Goal: Task Accomplishment & Management: Use online tool/utility

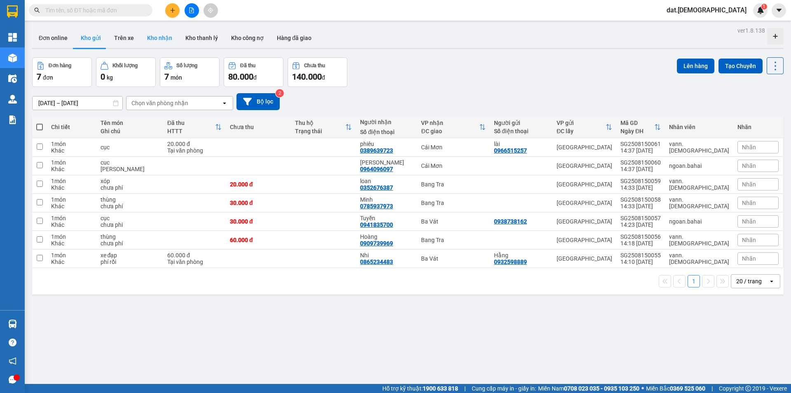
click at [159, 36] on button "Kho nhận" at bounding box center [160, 38] width 38 height 20
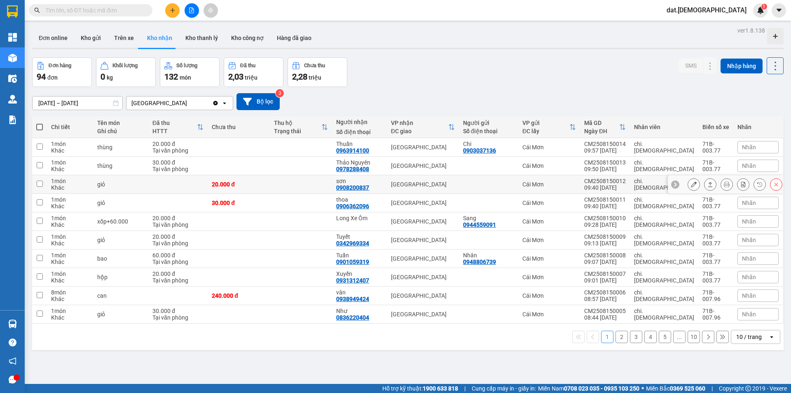
scroll to position [38, 0]
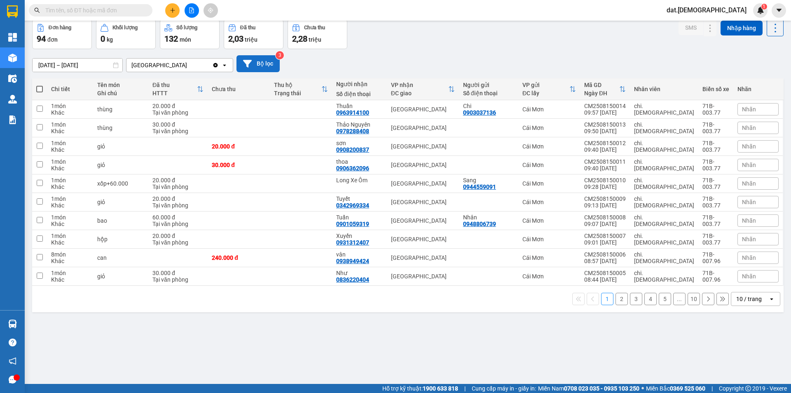
click at [267, 60] on button "Bộ lọc" at bounding box center [258, 63] width 43 height 17
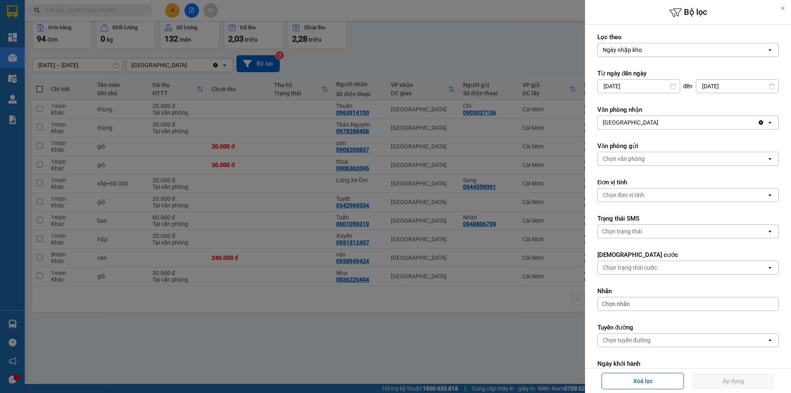
click at [272, 62] on div at bounding box center [395, 196] width 791 height 393
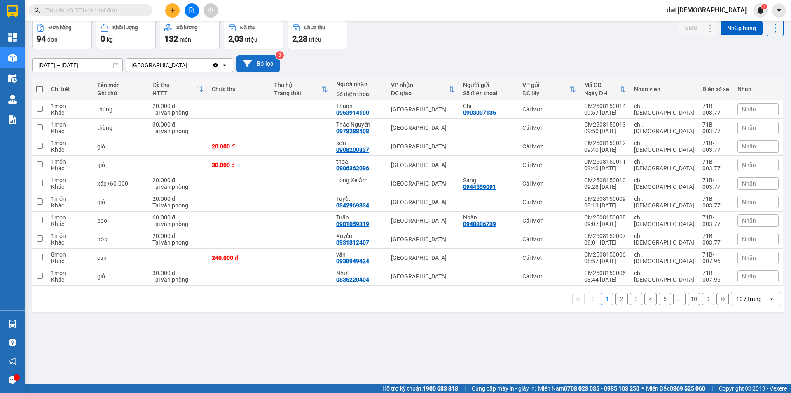
click at [258, 56] on button "Bộ lọc" at bounding box center [258, 63] width 43 height 17
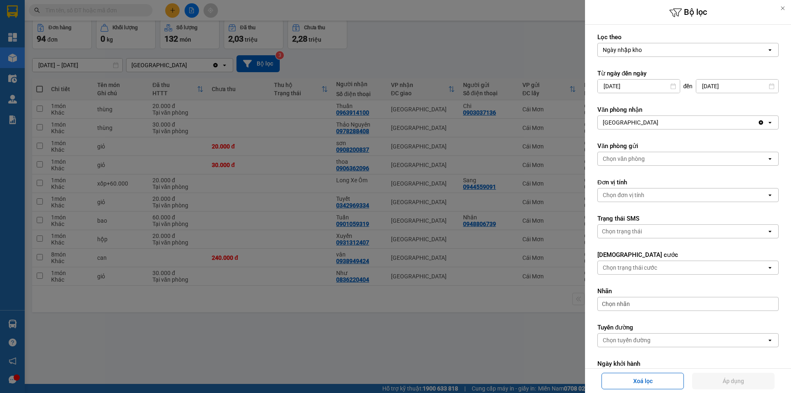
click at [654, 49] on div "Ngày nhập kho" at bounding box center [682, 49] width 169 height 13
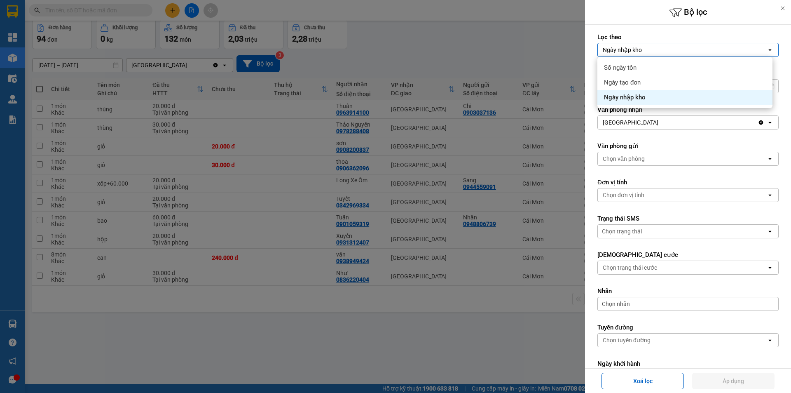
click at [645, 96] on span "Ngày nhập kho" at bounding box center [625, 97] width 42 height 8
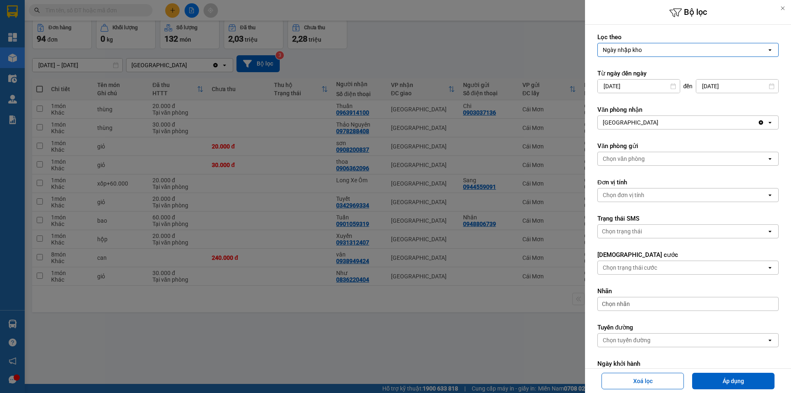
click at [534, 34] on div at bounding box center [395, 196] width 791 height 393
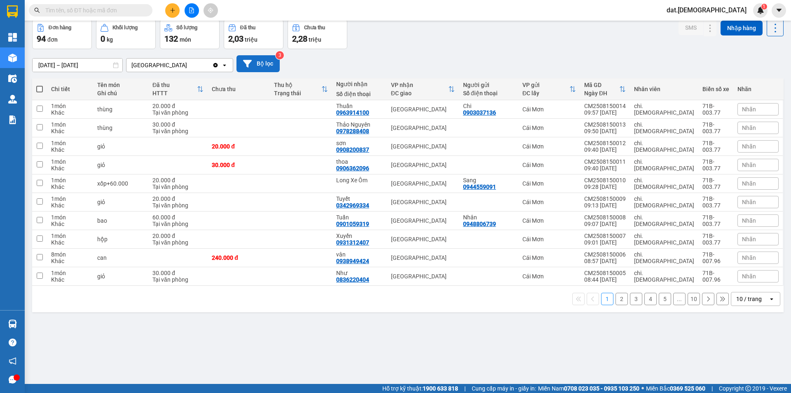
click at [265, 63] on button "Bộ lọc" at bounding box center [258, 63] width 43 height 17
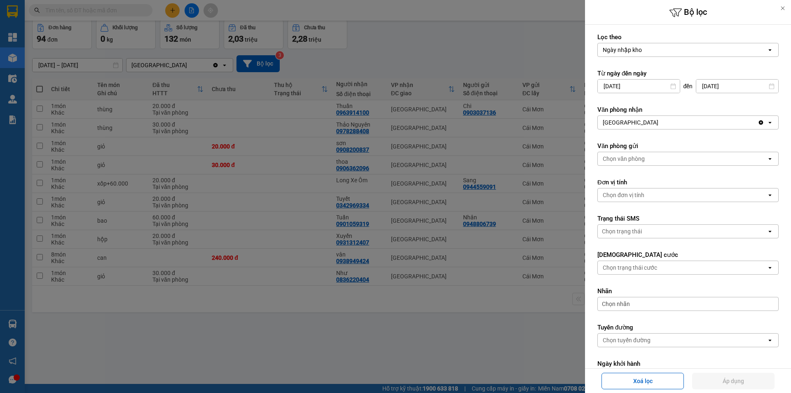
click at [634, 124] on div "[GEOGRAPHIC_DATA]" at bounding box center [678, 122] width 160 height 13
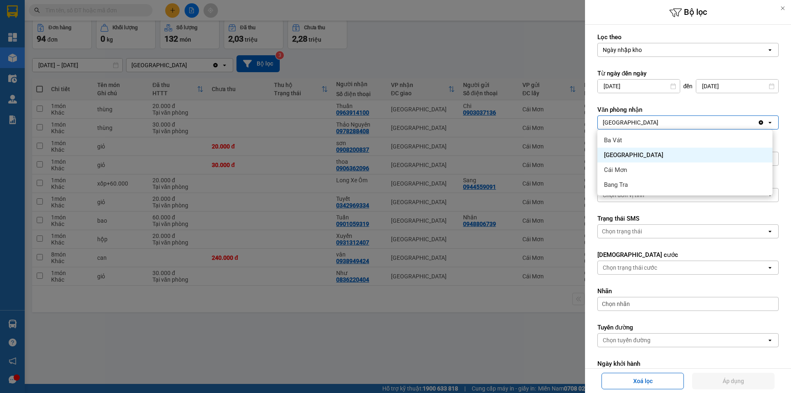
click at [630, 156] on div "[GEOGRAPHIC_DATA]" at bounding box center [684, 155] width 175 height 15
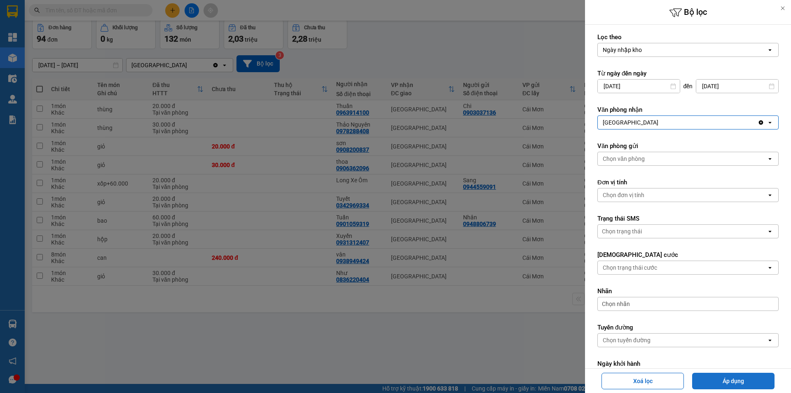
click at [731, 382] on button "Áp dụng" at bounding box center [733, 380] width 82 height 16
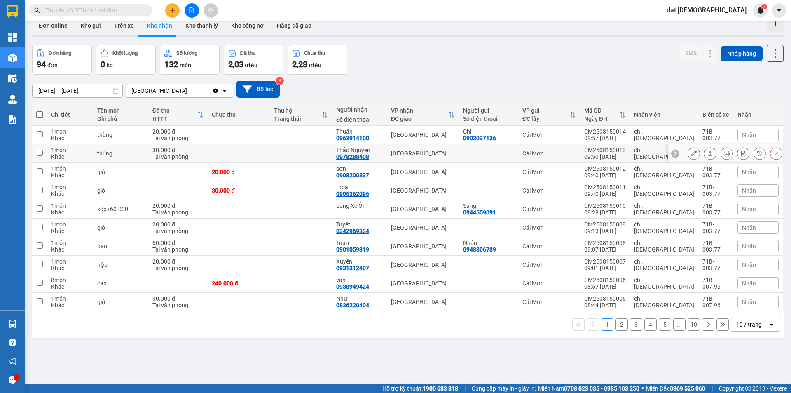
scroll to position [0, 0]
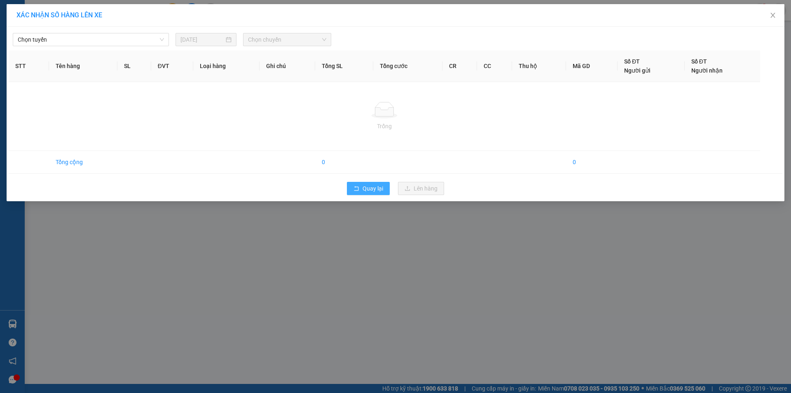
click at [370, 187] on span "Quay lại" at bounding box center [373, 188] width 21 height 9
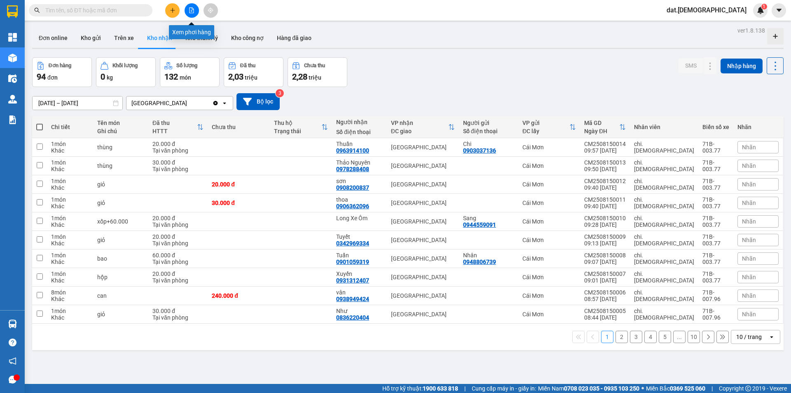
click at [195, 11] on button at bounding box center [192, 10] width 14 height 14
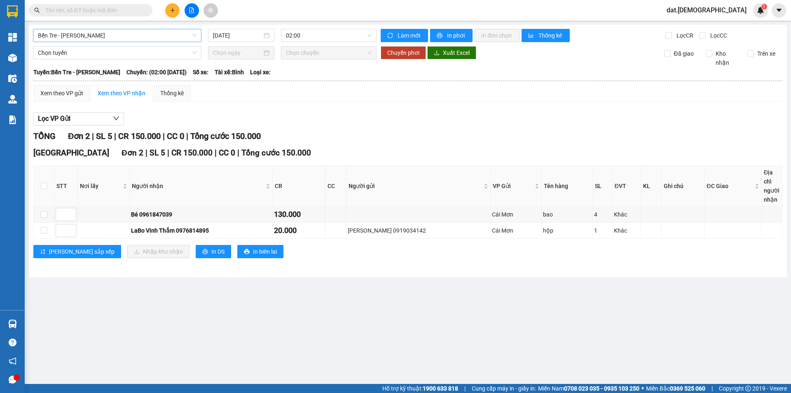
click at [91, 33] on span "Bến Tre - Hồ Chí Minh" at bounding box center [117, 35] width 159 height 12
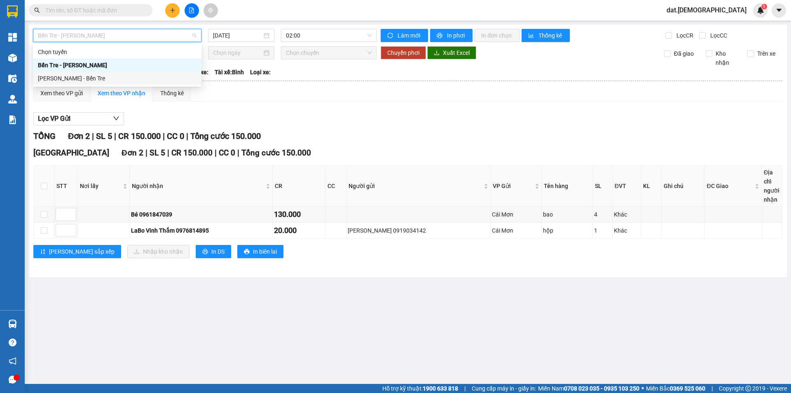
click at [81, 76] on div "Hồ Chí Minh - Bến Tre" at bounding box center [117, 78] width 159 height 9
type input "15/08/2025"
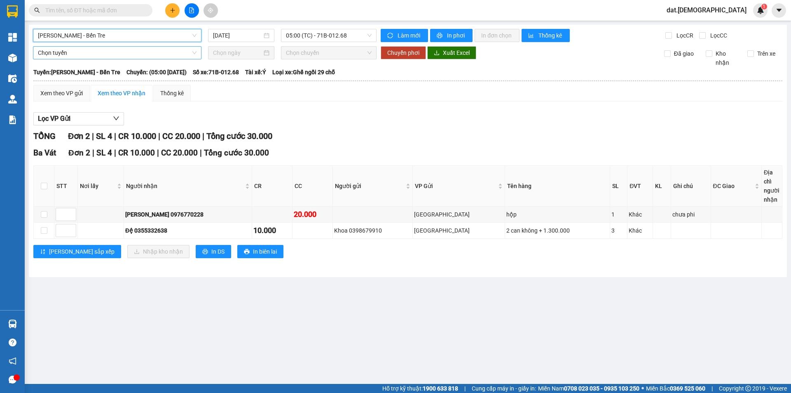
click at [87, 56] on span "Chọn tuyến" at bounding box center [117, 53] width 159 height 12
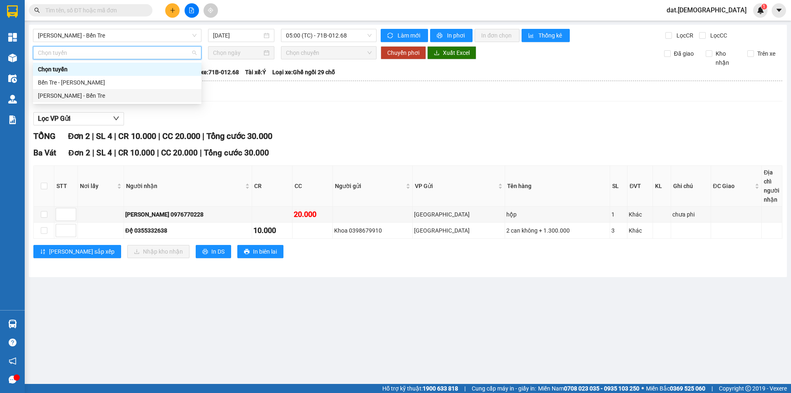
click at [82, 96] on div "Hồ Chí Minh - Bến Tre" at bounding box center [117, 95] width 159 height 9
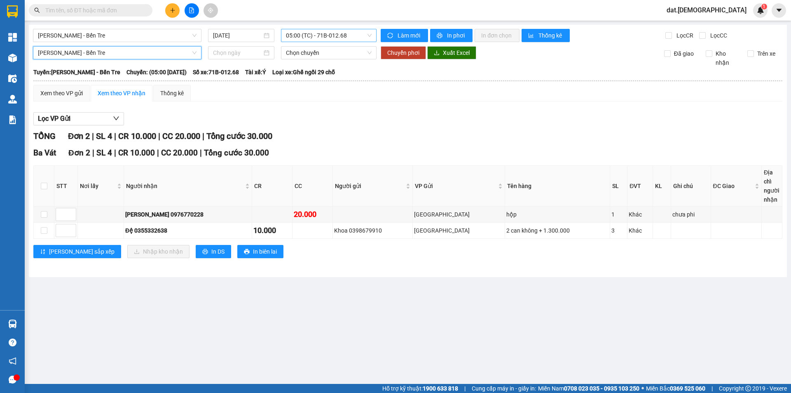
click at [337, 35] on span "05:00 (TC) - 71B-012.68" at bounding box center [329, 35] width 86 height 12
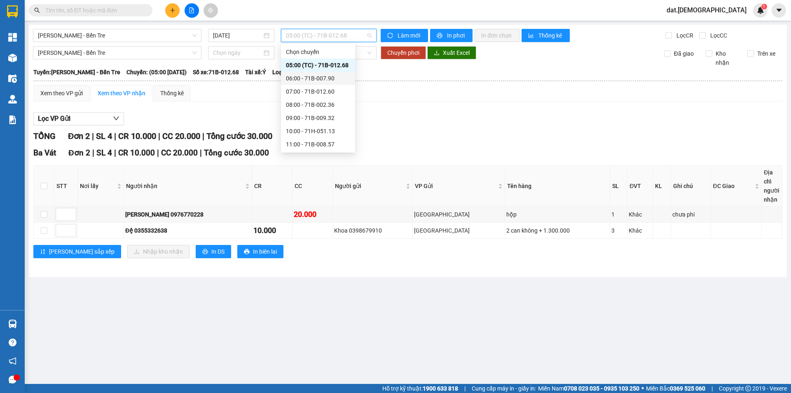
click at [311, 78] on div "06:00 - 71B-007.90" at bounding box center [318, 78] width 64 height 9
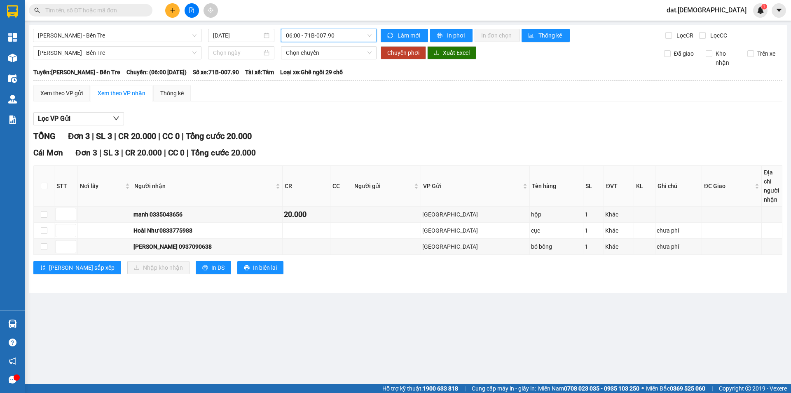
click at [327, 33] on span "06:00 - 71B-007.90" at bounding box center [329, 35] width 86 height 12
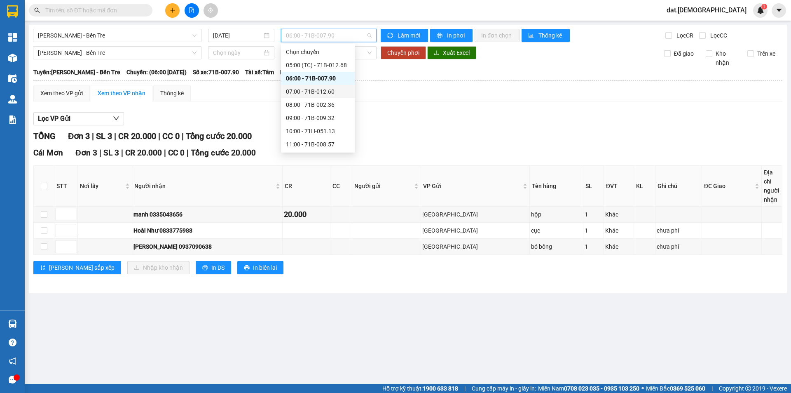
click at [313, 93] on div "07:00 - 71B-012.60" at bounding box center [318, 91] width 64 height 9
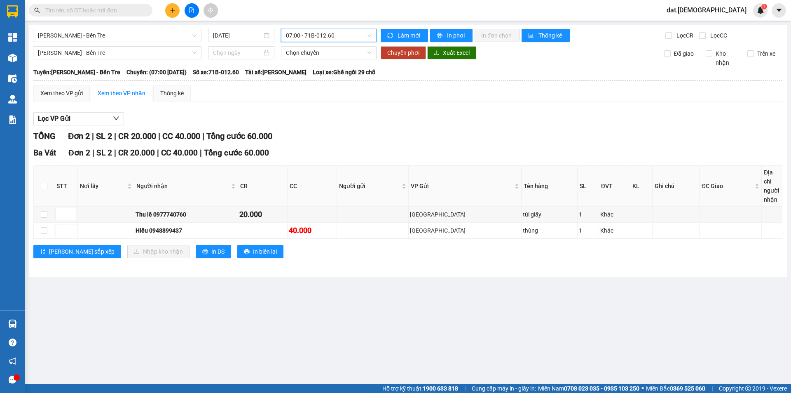
click at [326, 39] on span "07:00 - 71B-012.60" at bounding box center [329, 35] width 86 height 12
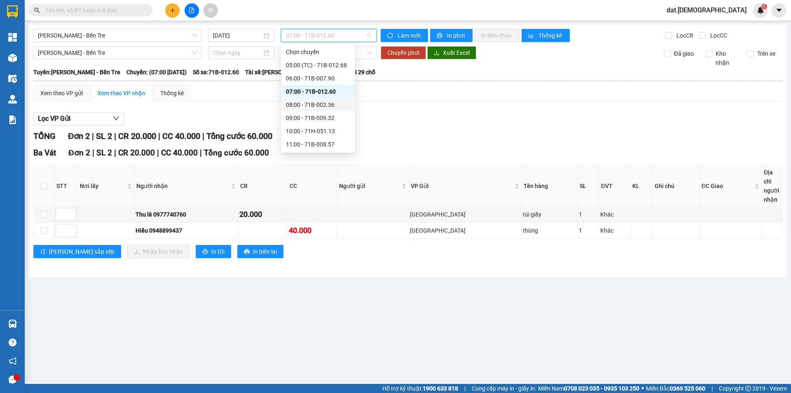
click at [328, 105] on div "08:00 - 71B-002.36" at bounding box center [318, 104] width 64 height 9
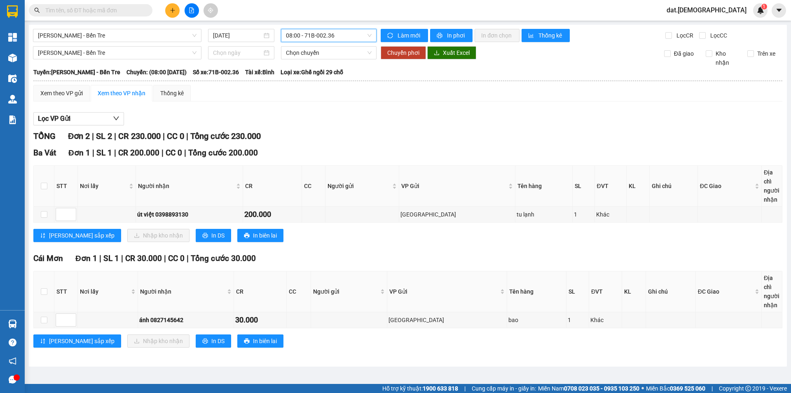
click at [325, 32] on span "08:00 - 71B-002.36" at bounding box center [329, 35] width 86 height 12
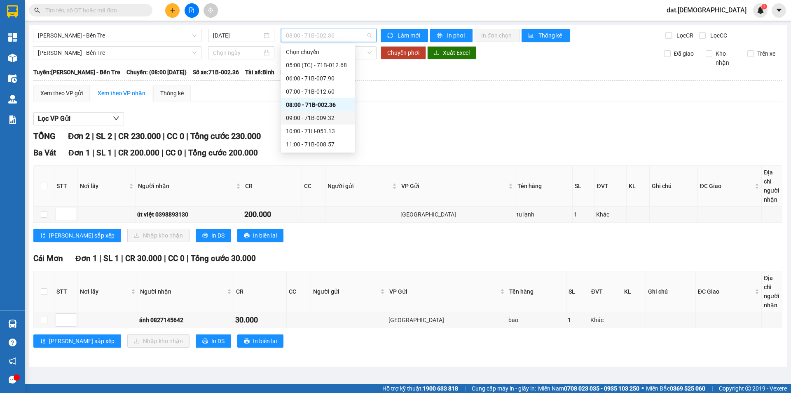
click at [324, 120] on div "09:00 - 71B-009.32" at bounding box center [318, 117] width 64 height 9
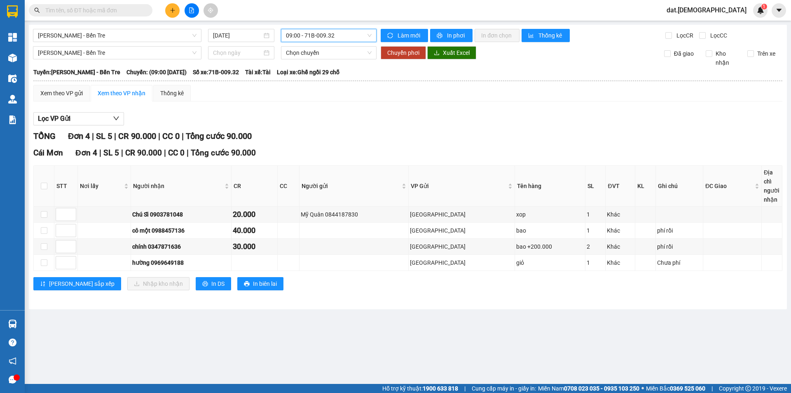
click at [333, 37] on span "09:00 - 71B-009.32" at bounding box center [329, 35] width 86 height 12
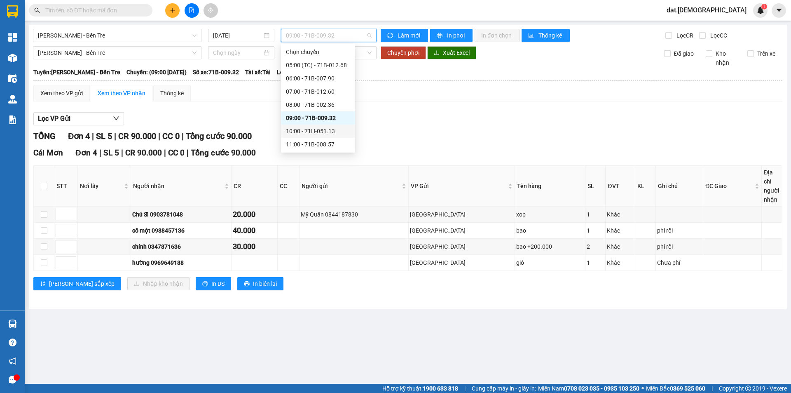
click at [322, 133] on div "10:00 - 71H-051.13" at bounding box center [318, 130] width 64 height 9
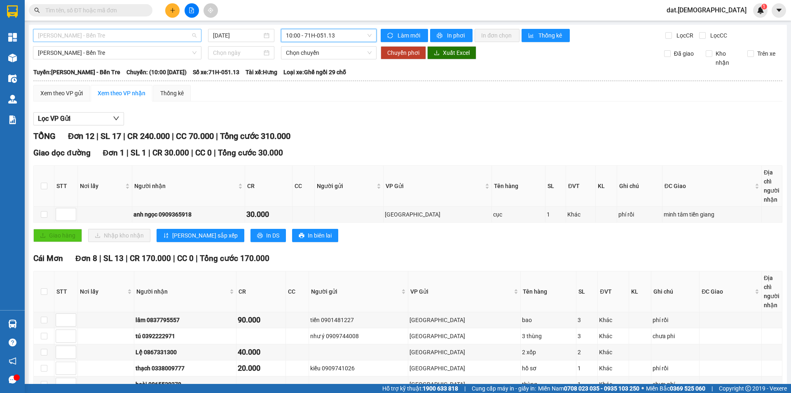
click at [115, 40] on span "Hồ Chí Minh - Bến Tre" at bounding box center [117, 35] width 159 height 12
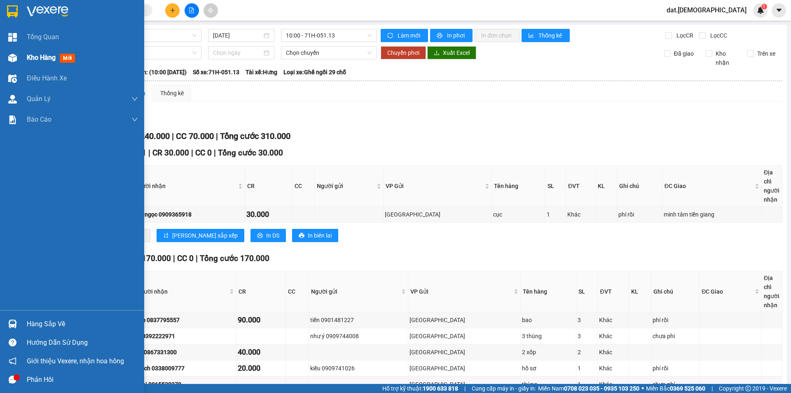
click at [23, 55] on div "Kho hàng mới" at bounding box center [72, 57] width 144 height 21
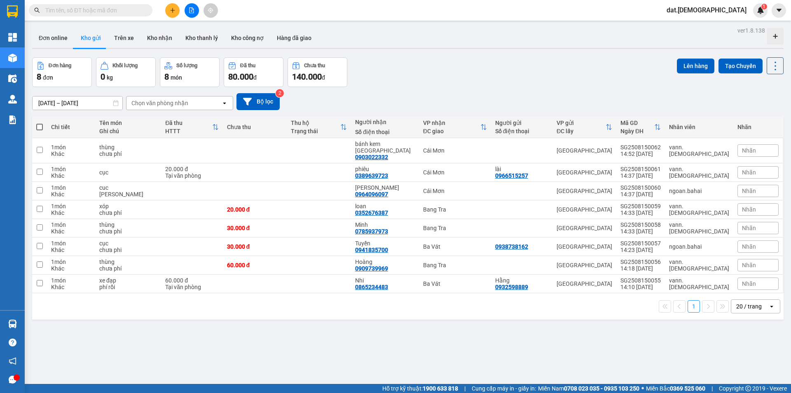
click at [39, 126] on span at bounding box center [39, 127] width 7 height 7
click at [40, 123] on input "checkbox" at bounding box center [40, 123] width 0 height 0
checkbox input "true"
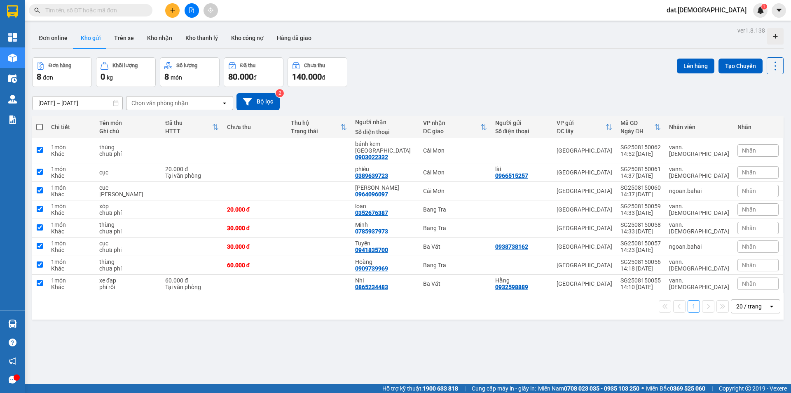
checkbox input "true"
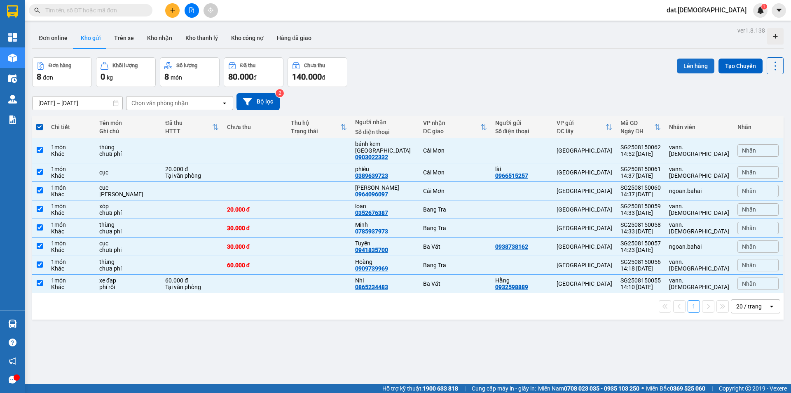
click at [683, 63] on button "Lên hàng" at bounding box center [695, 66] width 37 height 15
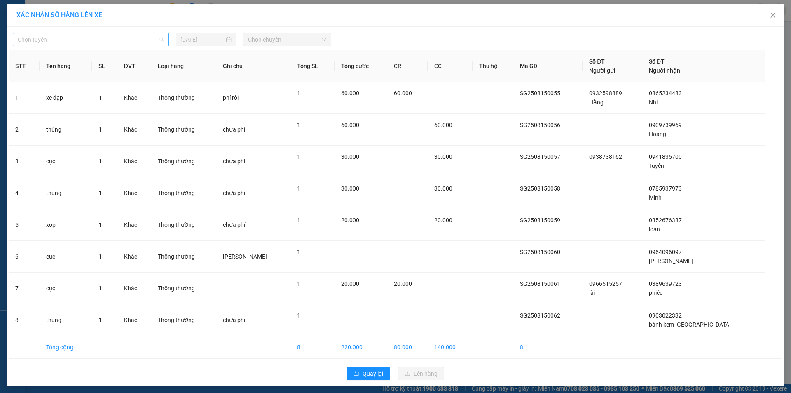
click at [89, 43] on span "Chọn tuyến" at bounding box center [91, 39] width 146 height 12
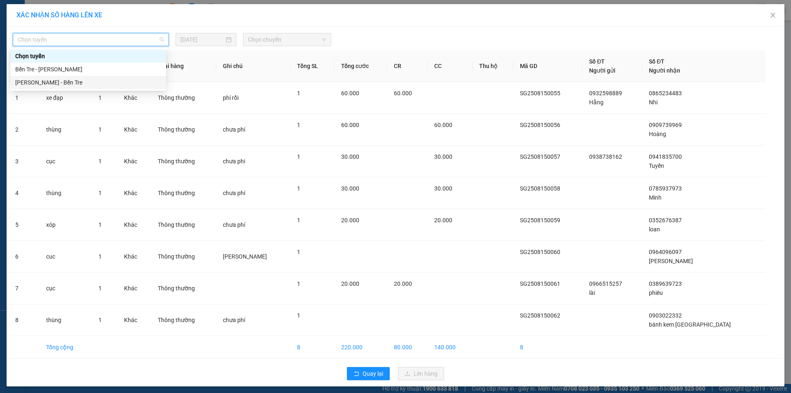
click at [68, 82] on div "[PERSON_NAME] - Bến Tre" at bounding box center [88, 82] width 146 height 9
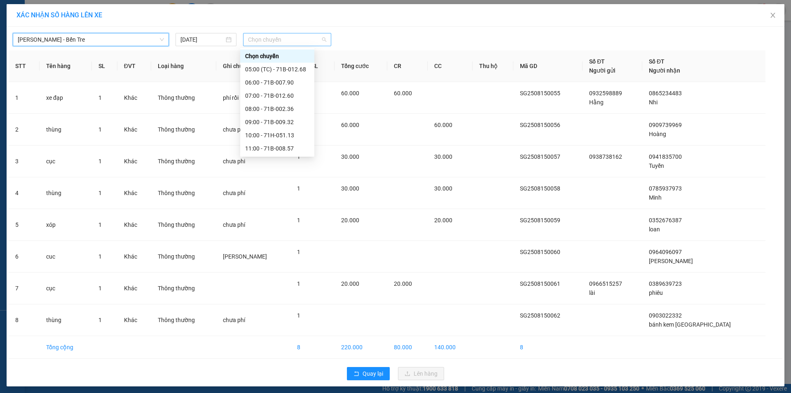
click at [280, 42] on span "Chọn chuyến" at bounding box center [287, 39] width 78 height 12
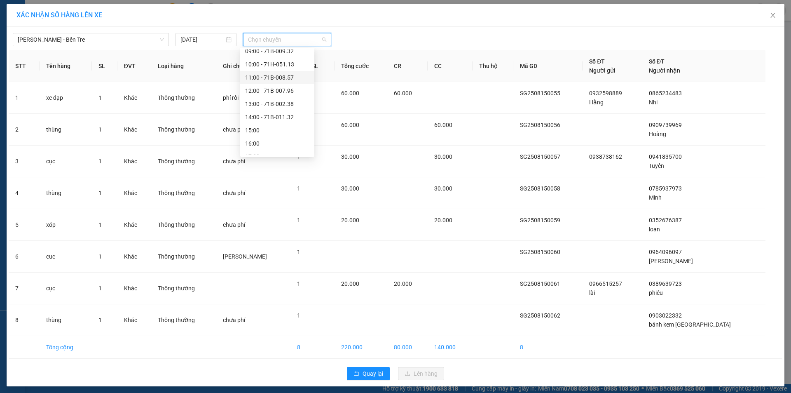
scroll to position [92, 0]
click at [268, 109] on div "15:00" at bounding box center [277, 108] width 64 height 9
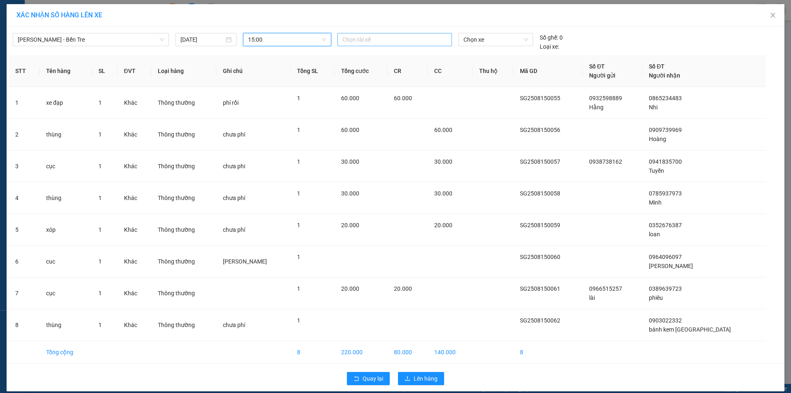
click at [376, 44] on div at bounding box center [395, 40] width 110 height 10
type input "duy"
click at [365, 57] on div "Duy" at bounding box center [397, 56] width 114 height 9
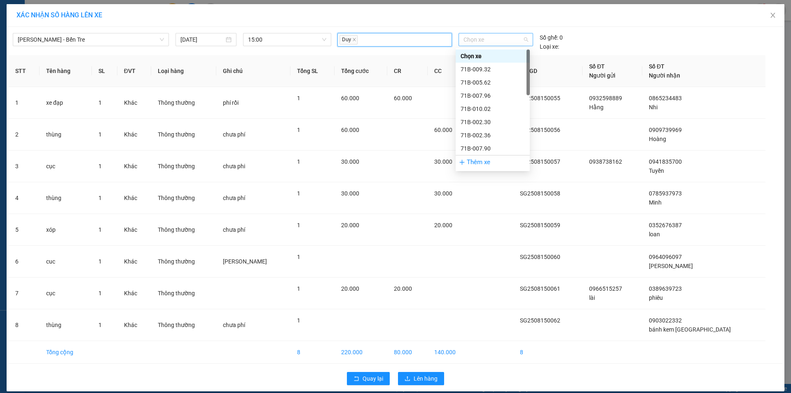
click at [497, 39] on span "Chọn xe" at bounding box center [496, 39] width 64 height 12
click at [476, 134] on div "71B-002.36" at bounding box center [493, 135] width 64 height 9
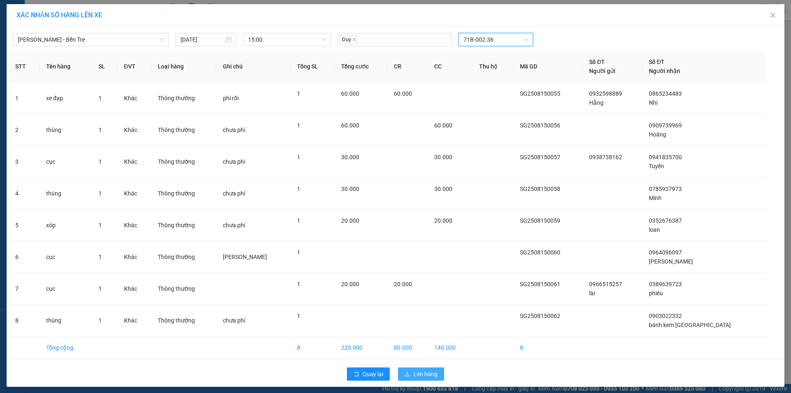
click at [425, 374] on span "Lên hàng" at bounding box center [426, 373] width 24 height 9
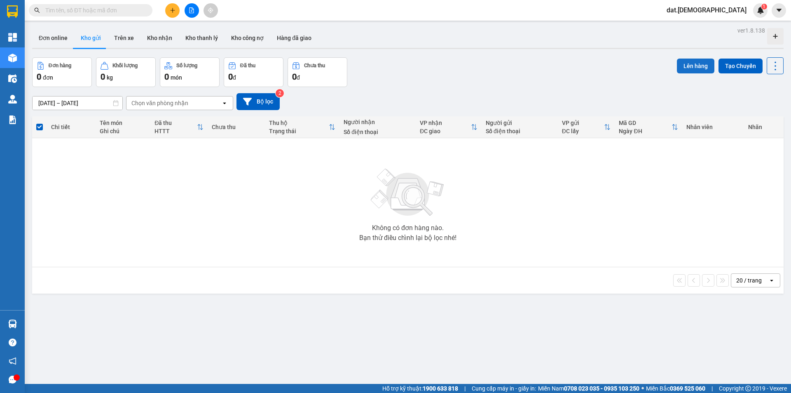
click at [693, 66] on button "Lên hàng" at bounding box center [695, 66] width 37 height 15
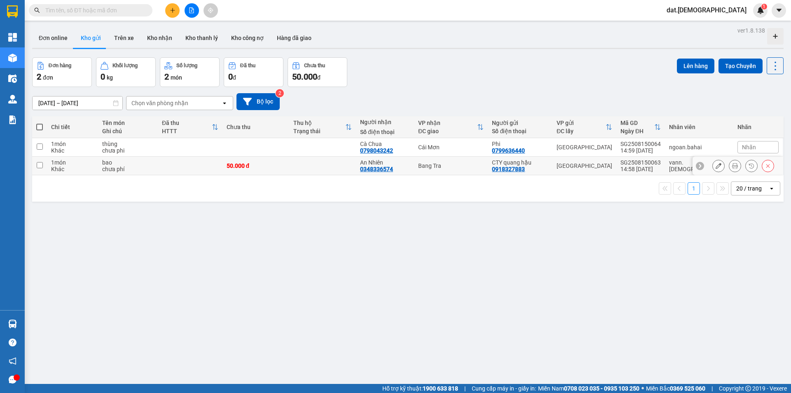
click at [325, 169] on td at bounding box center [322, 166] width 67 height 19
checkbox input "true"
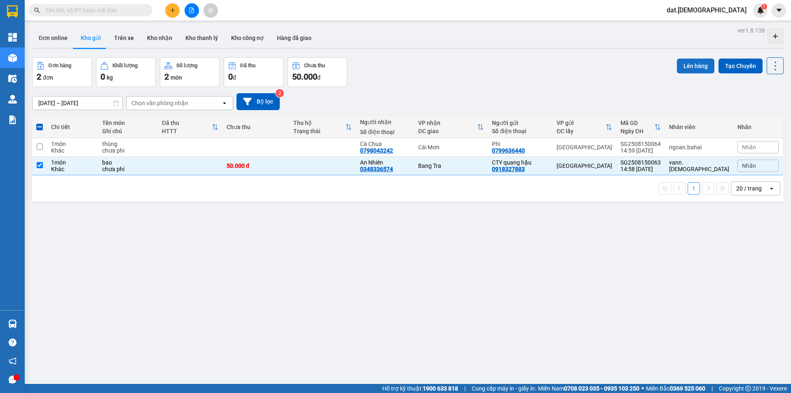
click at [698, 68] on button "Lên hàng" at bounding box center [695, 66] width 37 height 15
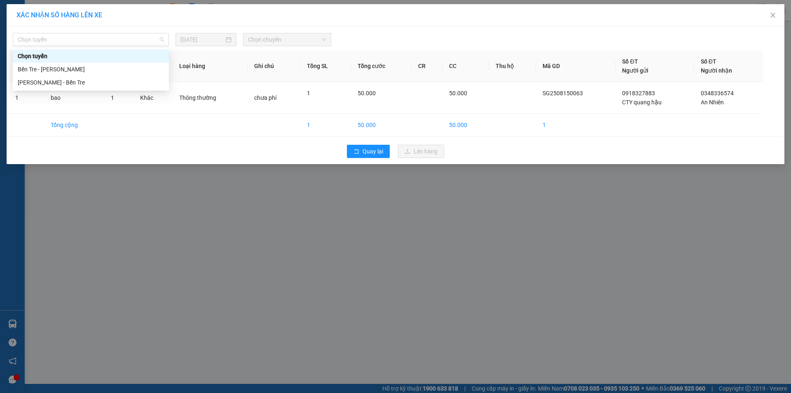
drag, startPoint x: 108, startPoint y: 38, endPoint x: 91, endPoint y: 67, distance: 32.9
click at [108, 39] on span "Chọn tuyến" at bounding box center [91, 39] width 146 height 12
click at [81, 85] on div "[PERSON_NAME] - Bến Tre" at bounding box center [91, 82] width 146 height 9
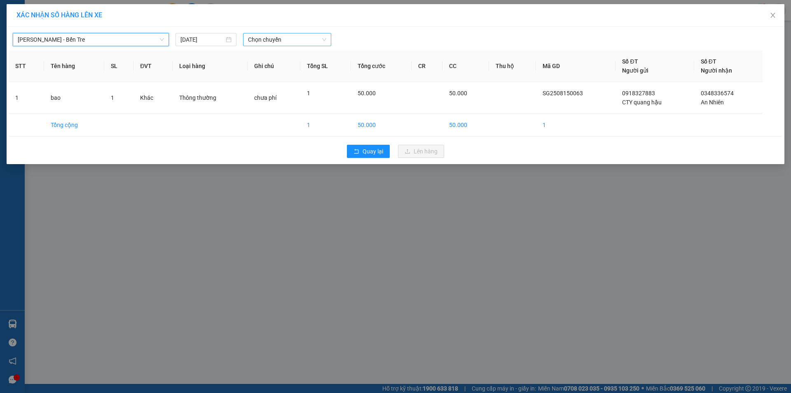
click at [292, 38] on span "Chọn chuyến" at bounding box center [287, 39] width 78 height 12
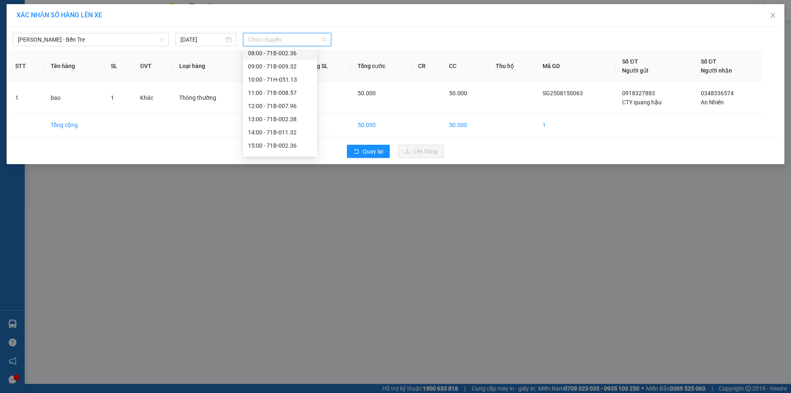
scroll to position [92, 0]
click at [288, 106] on div "15:00 - 71B-002.36" at bounding box center [280, 108] width 64 height 9
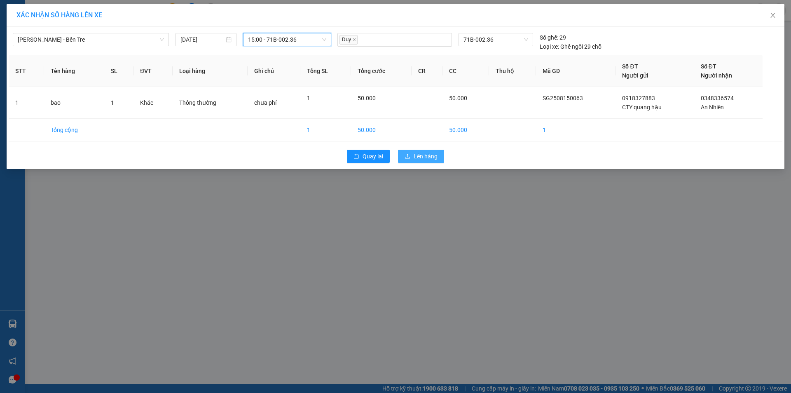
click at [425, 150] on button "Lên hàng" at bounding box center [421, 156] width 46 height 13
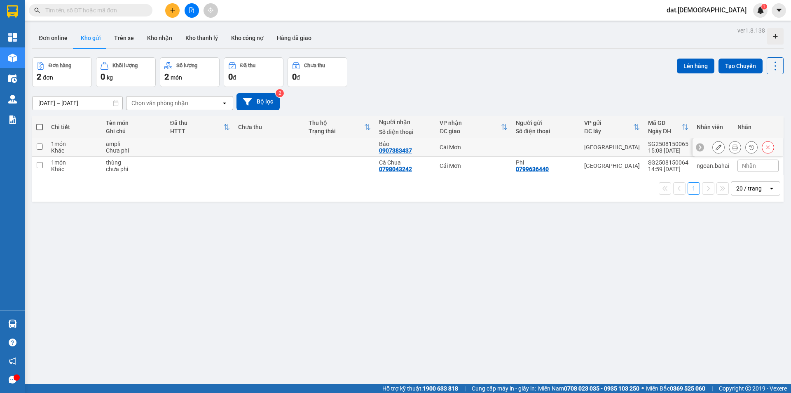
click at [729, 145] on button at bounding box center [735, 147] width 12 height 14
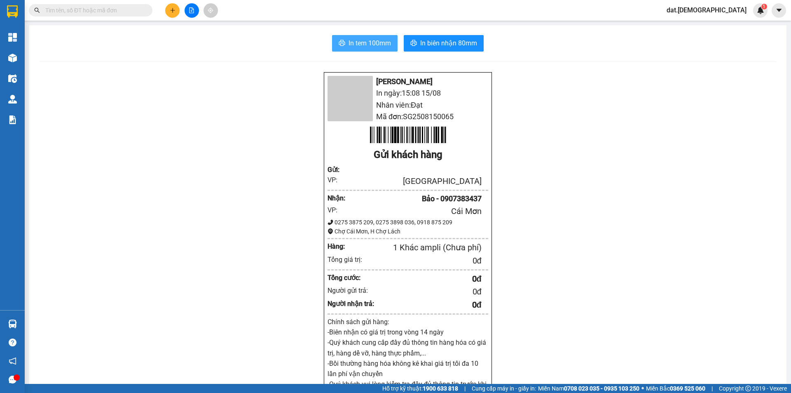
click at [387, 45] on span "In tem 100mm" at bounding box center [370, 43] width 42 height 10
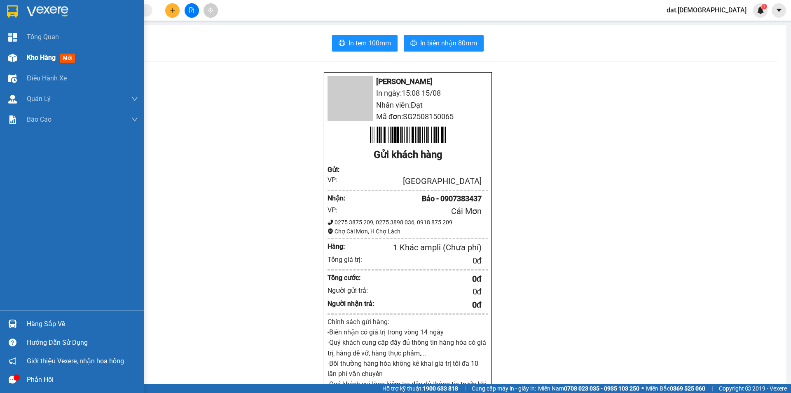
click at [67, 57] on span "mới" at bounding box center [67, 58] width 15 height 9
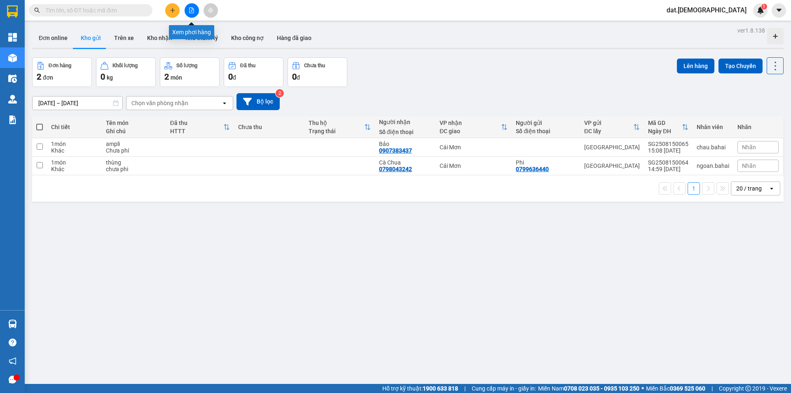
click at [197, 11] on button at bounding box center [192, 10] width 14 height 14
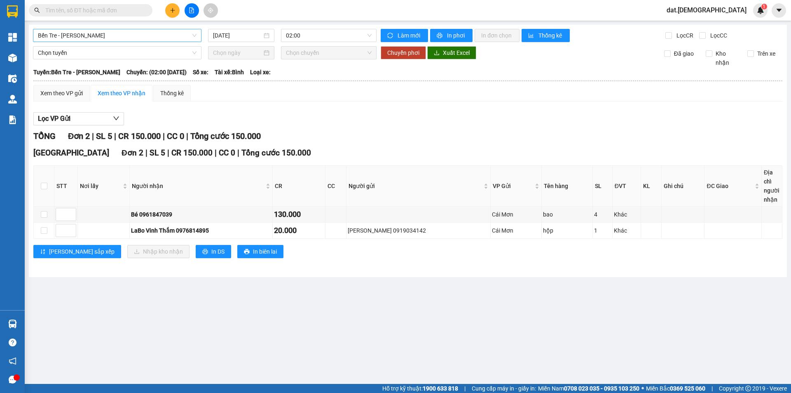
click at [131, 34] on span "Bến Tre - [PERSON_NAME]" at bounding box center [117, 35] width 159 height 12
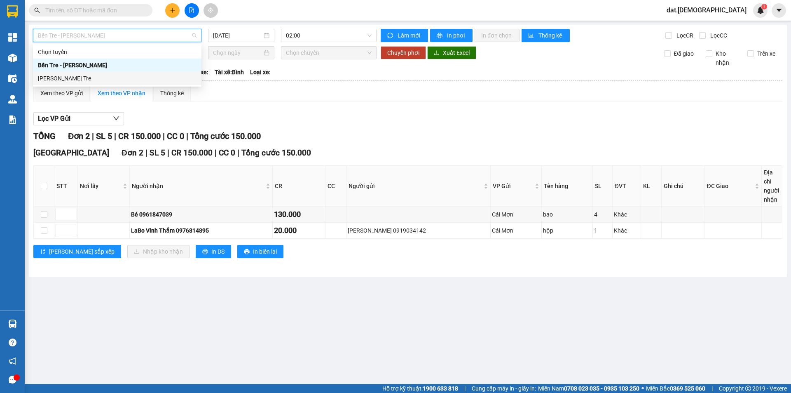
click at [108, 79] on div "[PERSON_NAME] Tre" at bounding box center [117, 78] width 159 height 9
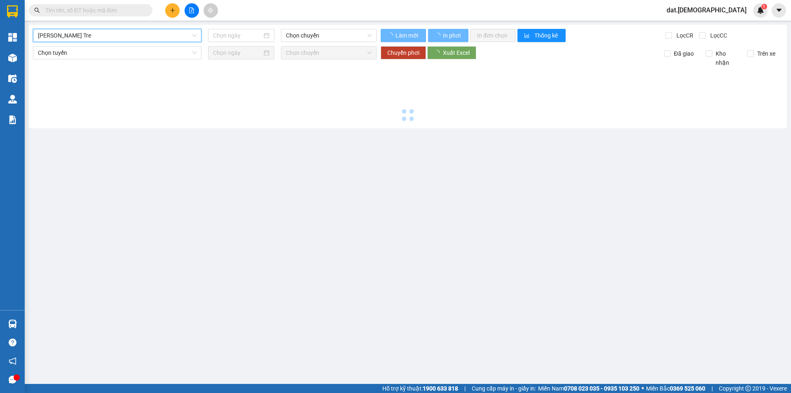
type input "[DATE]"
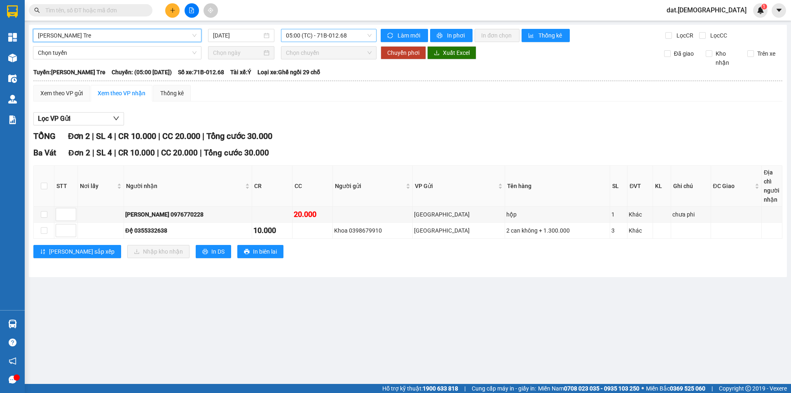
click at [365, 35] on span "05:00 (TC) - 71B-012.68" at bounding box center [329, 35] width 86 height 12
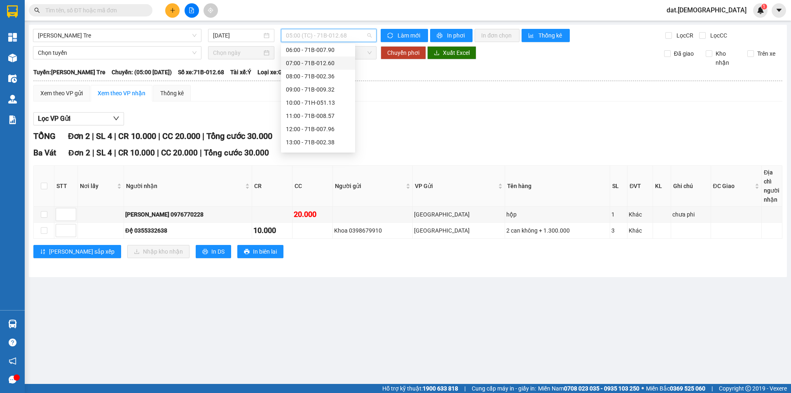
scroll to position [41, 0]
click at [322, 118] on div "12:00 - 71B-007.96" at bounding box center [318, 116] width 64 height 9
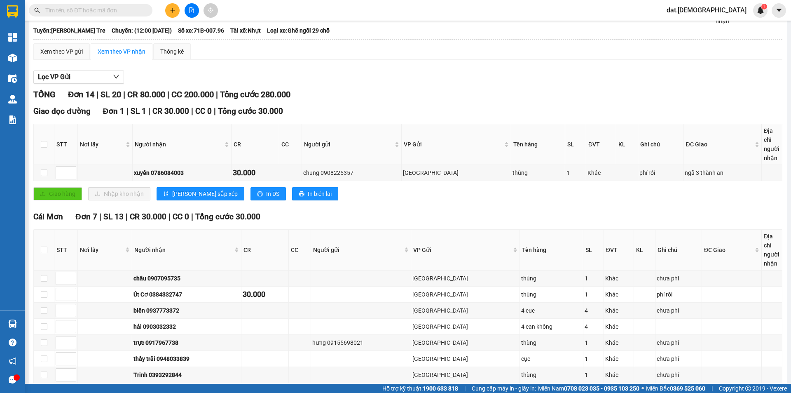
scroll to position [41, 0]
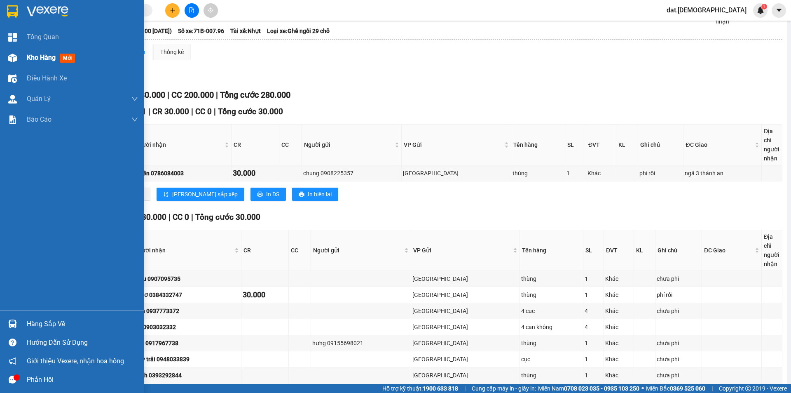
click at [71, 56] on span "mới" at bounding box center [67, 58] width 15 height 9
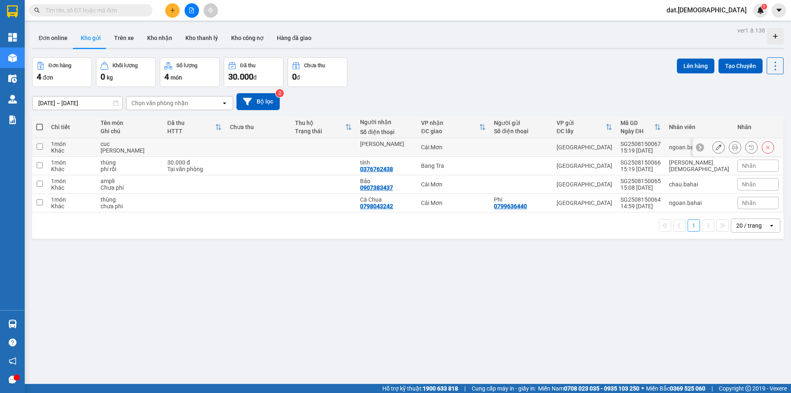
click at [732, 147] on icon at bounding box center [735, 147] width 6 height 6
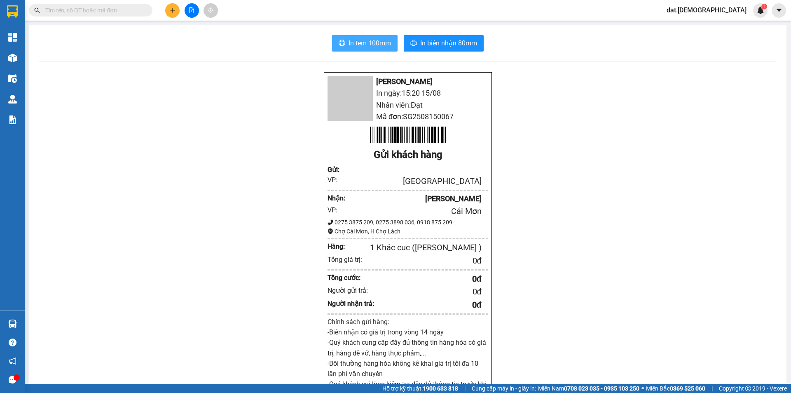
click at [351, 47] on span "In tem 100mm" at bounding box center [370, 43] width 42 height 10
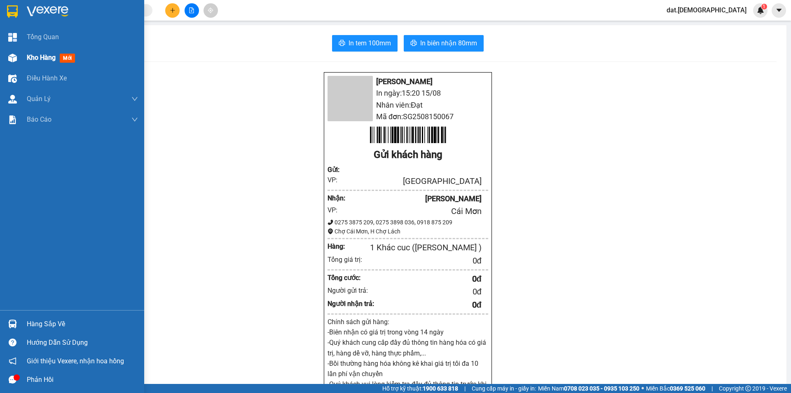
click at [65, 58] on span "mới" at bounding box center [67, 58] width 15 height 9
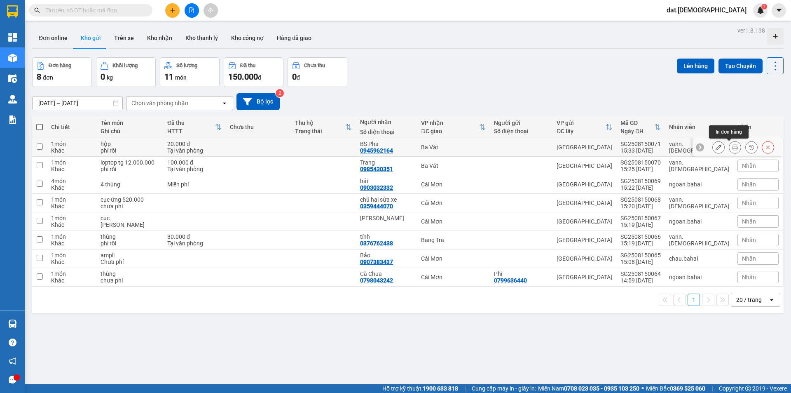
click at [732, 145] on icon at bounding box center [735, 147] width 6 height 6
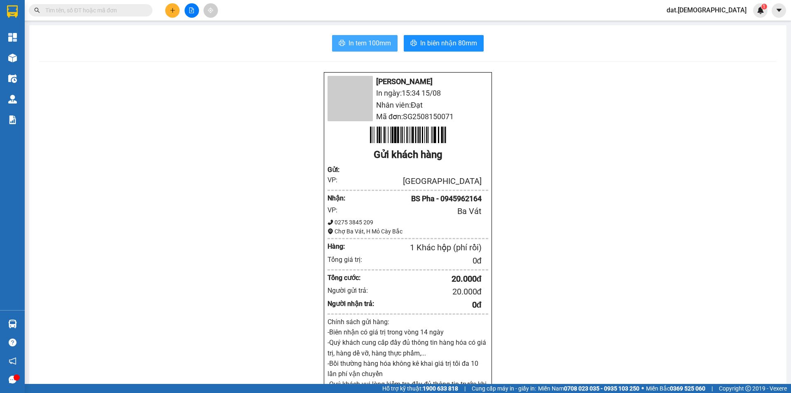
click at [363, 42] on span "In tem 100mm" at bounding box center [370, 43] width 42 height 10
click at [361, 42] on span "In tem 100mm" at bounding box center [370, 43] width 42 height 10
click at [438, 38] on span "In biên nhận 80mm" at bounding box center [448, 43] width 57 height 10
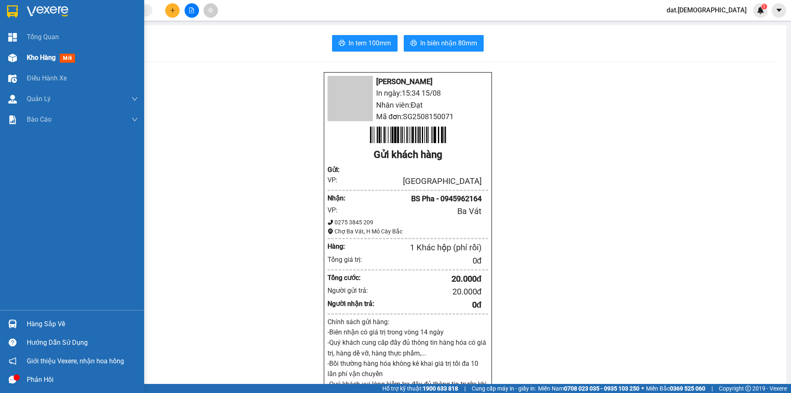
click at [68, 54] on span "mới" at bounding box center [67, 58] width 15 height 9
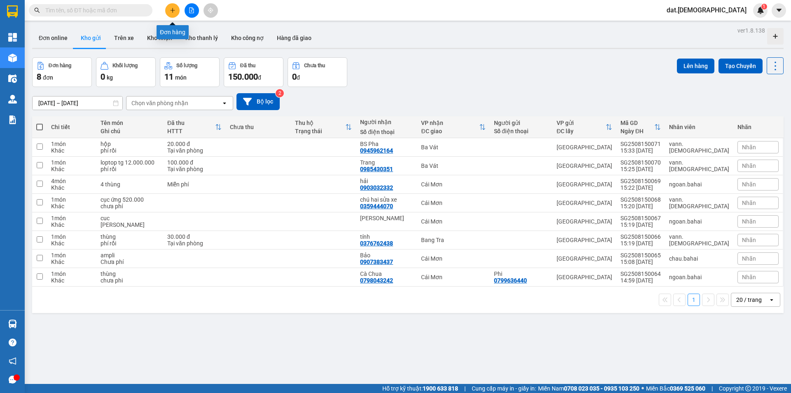
click at [181, 8] on div at bounding box center [192, 10] width 62 height 14
click at [173, 8] on icon "plus" at bounding box center [173, 10] width 6 height 6
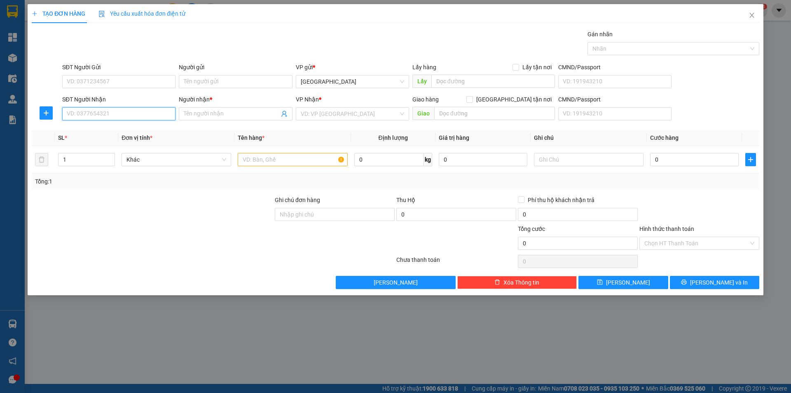
click at [113, 114] on input "SĐT Người Nhận" at bounding box center [118, 113] width 113 height 13
click at [753, 14] on icon "close" at bounding box center [752, 15] width 7 height 7
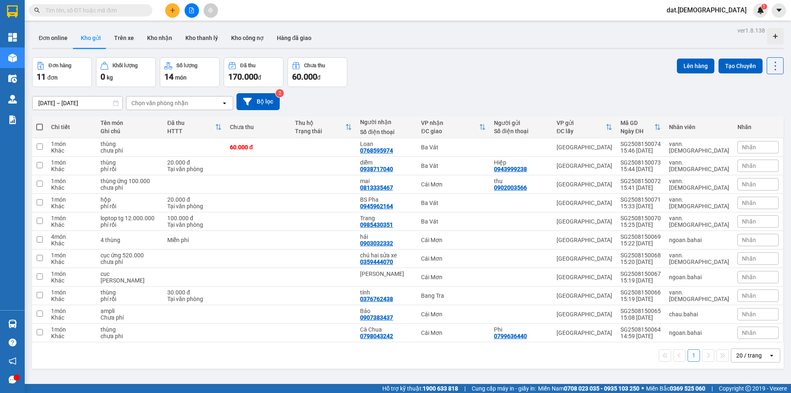
click at [41, 126] on span at bounding box center [39, 127] width 7 height 7
click at [40, 123] on input "checkbox" at bounding box center [40, 123] width 0 height 0
checkbox input "true"
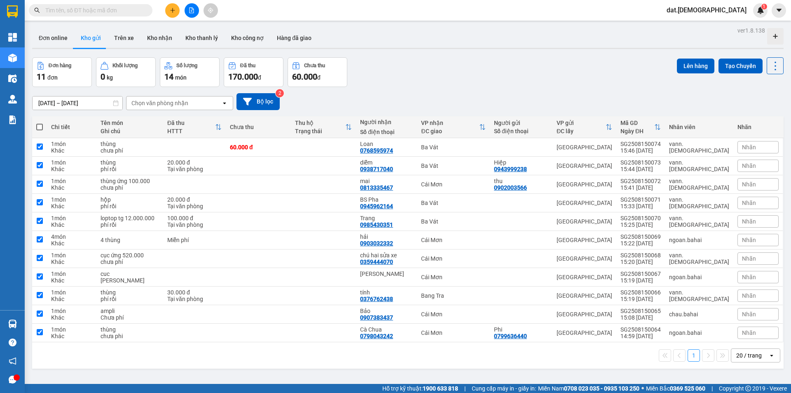
checkbox input "true"
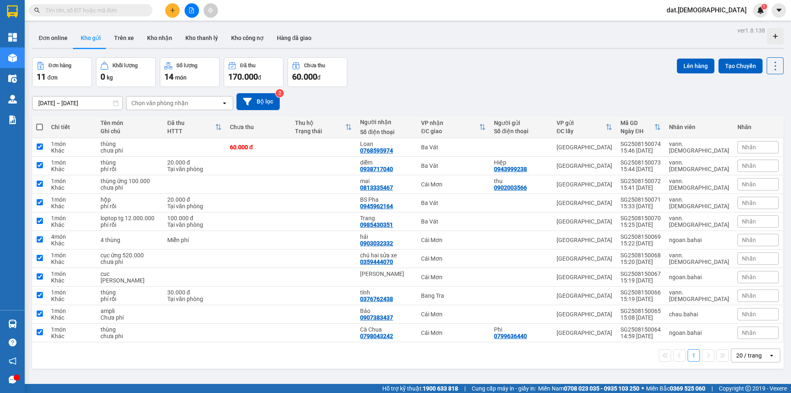
checkbox input "true"
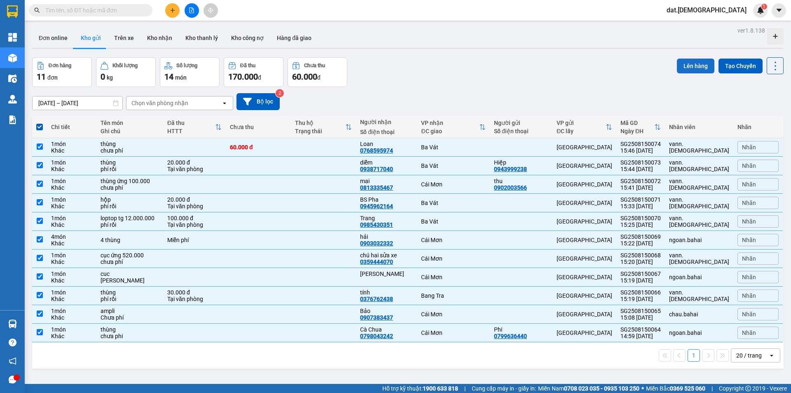
click at [688, 62] on button "Lên hàng" at bounding box center [695, 66] width 37 height 15
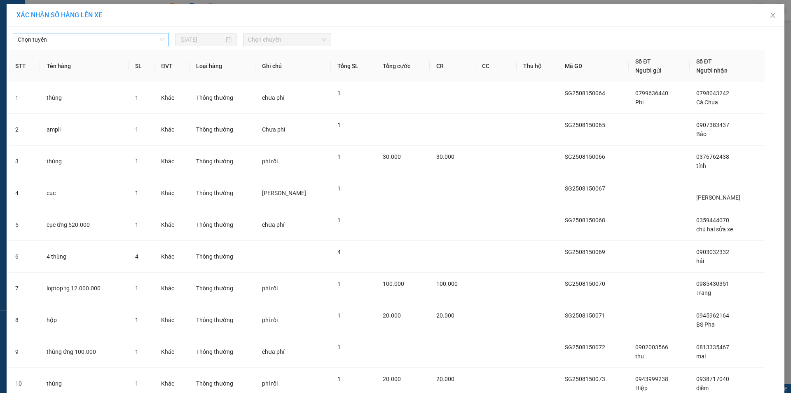
click at [128, 41] on span "Chọn tuyến" at bounding box center [91, 39] width 146 height 12
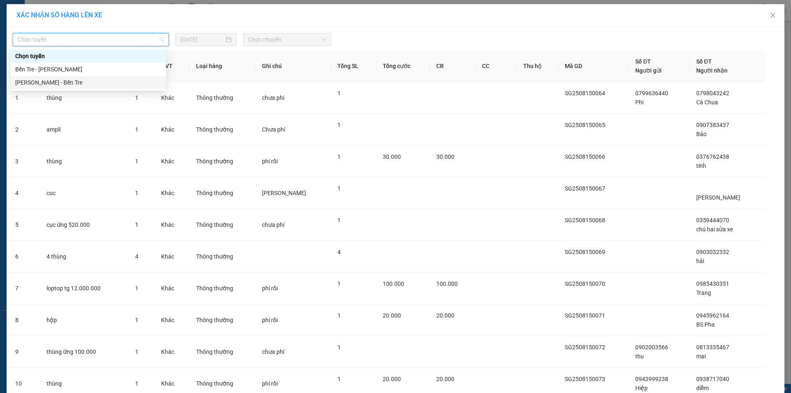
click at [101, 79] on div "[PERSON_NAME] - Bến Tre" at bounding box center [88, 82] width 146 height 9
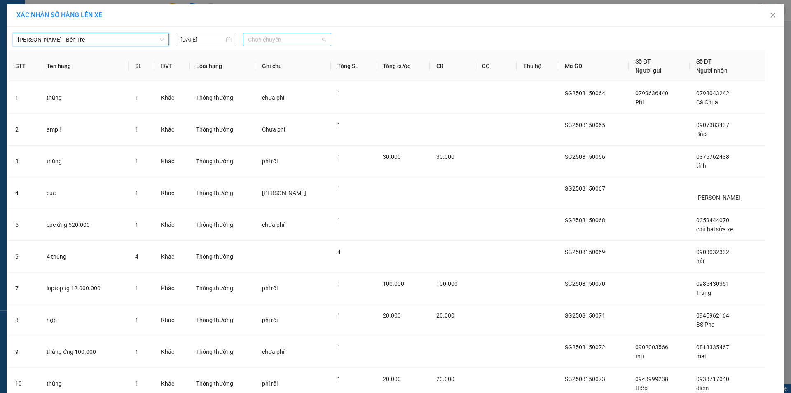
click at [270, 40] on span "Chọn chuyến" at bounding box center [287, 39] width 78 height 12
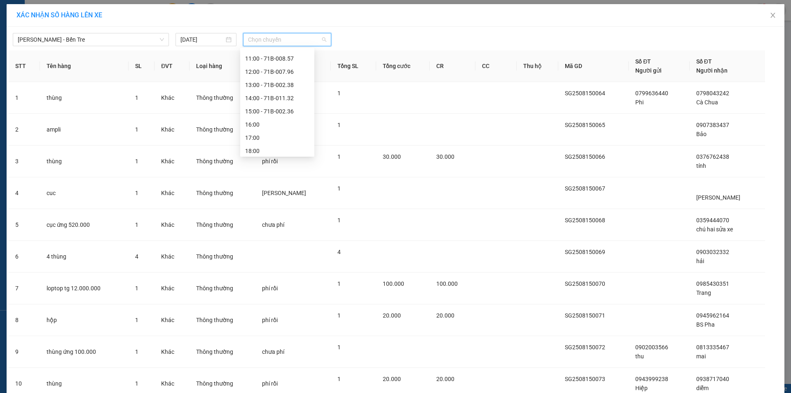
scroll to position [92, 0]
click at [264, 126] on div "16:00" at bounding box center [277, 121] width 64 height 9
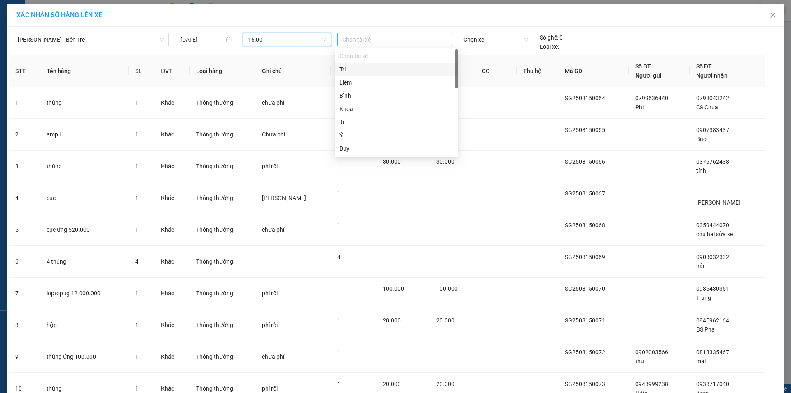
click at [351, 35] on div at bounding box center [395, 40] width 110 height 10
click at [354, 124] on div "Tí" at bounding box center [397, 121] width 114 height 9
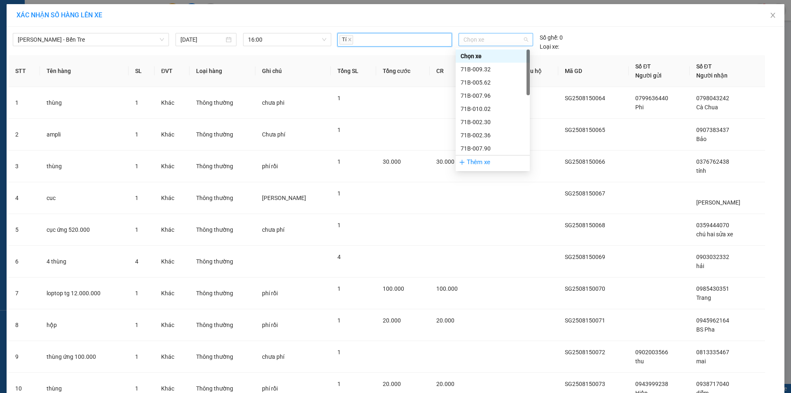
click at [479, 37] on span "Chọn xe" at bounding box center [496, 39] width 64 height 12
type input "377"
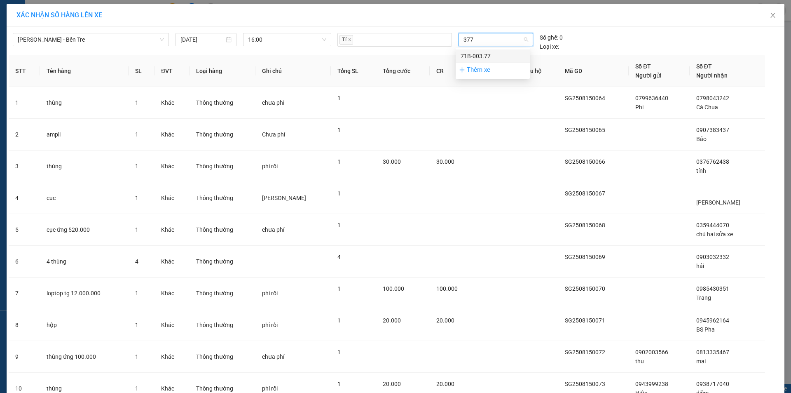
click at [472, 54] on div "71B-003.77" at bounding box center [493, 56] width 64 height 9
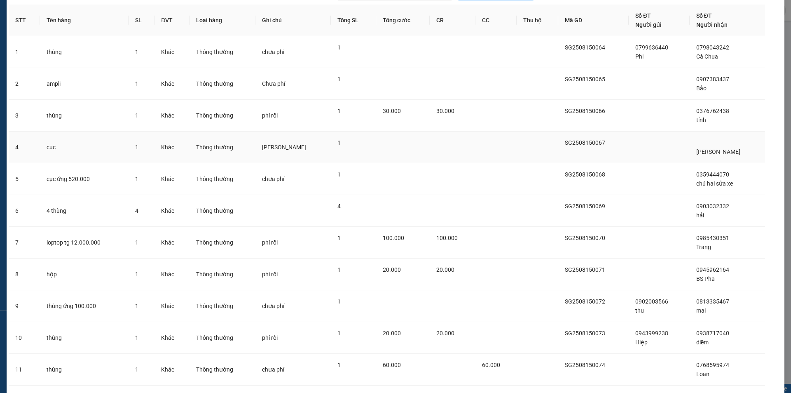
scroll to position [99, 0]
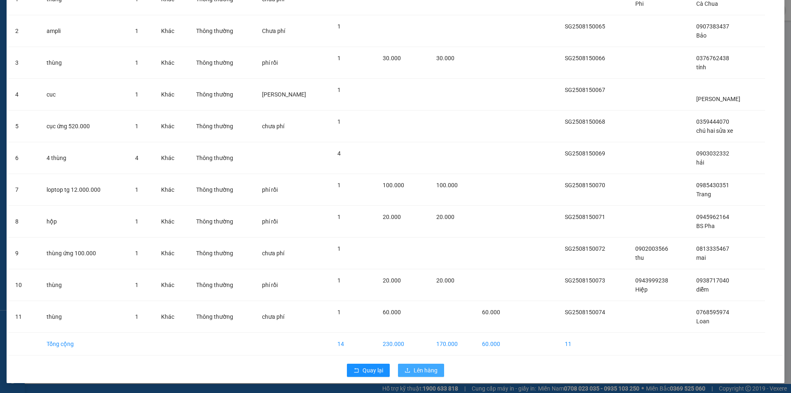
click at [416, 374] on span "Lên hàng" at bounding box center [426, 369] width 24 height 9
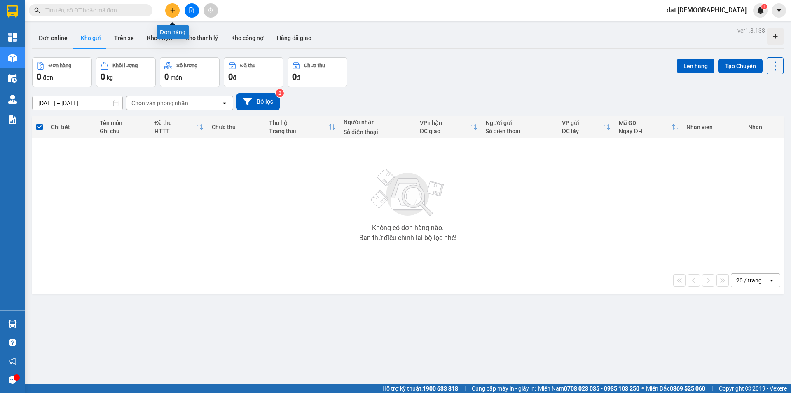
click at [173, 9] on icon "plus" at bounding box center [173, 10] width 6 height 6
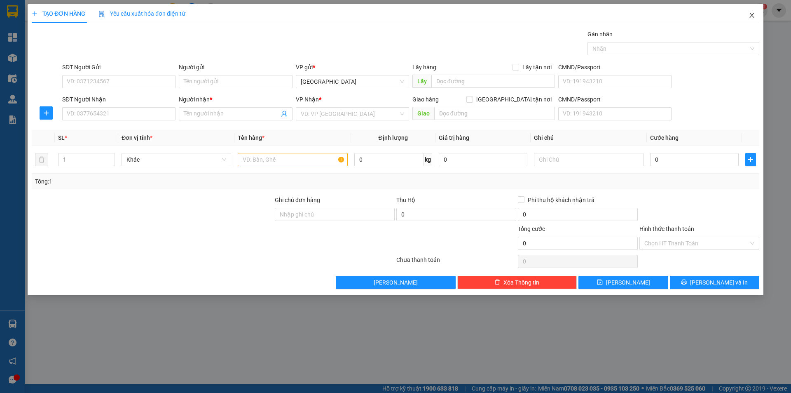
click at [752, 13] on icon "close" at bounding box center [752, 15] width 7 height 7
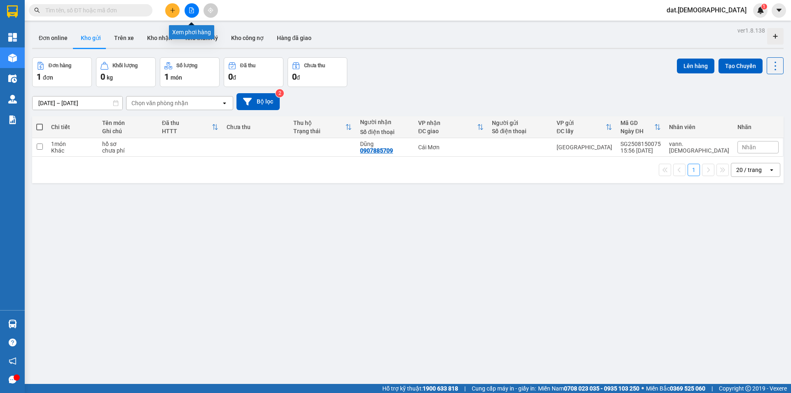
click at [194, 6] on button at bounding box center [192, 10] width 14 height 14
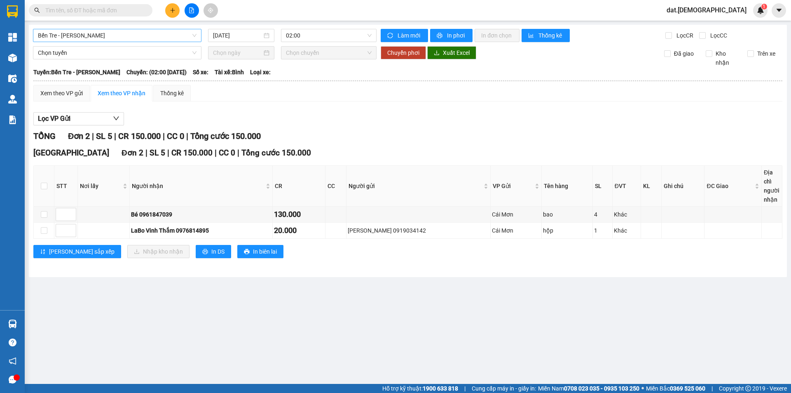
click at [131, 36] on span "Bến Tre - [PERSON_NAME]" at bounding box center [117, 35] width 159 height 12
click at [270, 30] on div "[DATE]" at bounding box center [241, 35] width 66 height 13
click at [307, 34] on span "02:00" at bounding box center [329, 35] width 86 height 12
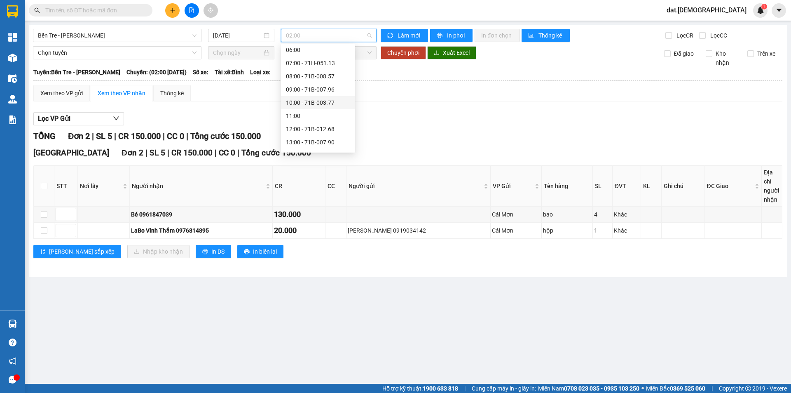
scroll to position [82, 0]
click at [304, 114] on div "12:00 - 71B-012.68" at bounding box center [318, 114] width 64 height 9
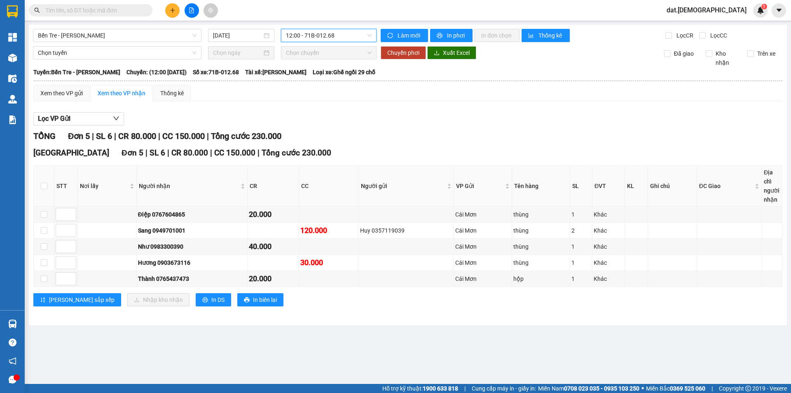
click at [326, 39] on span "12:00 - 71B-012.68" at bounding box center [329, 35] width 86 height 12
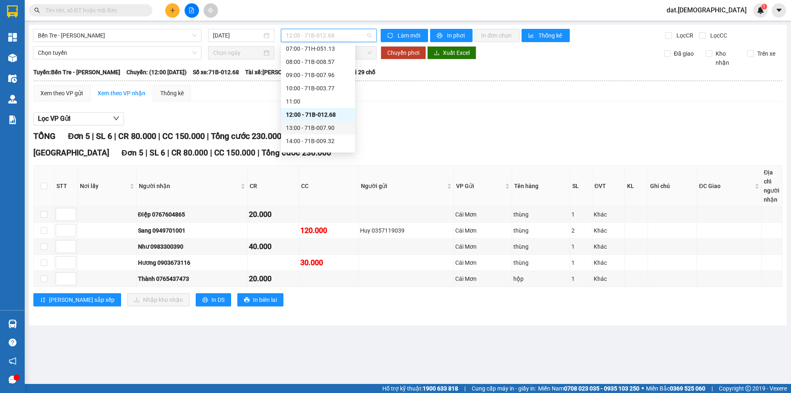
click at [310, 126] on div "13:00 - 71B-007.90" at bounding box center [318, 127] width 64 height 9
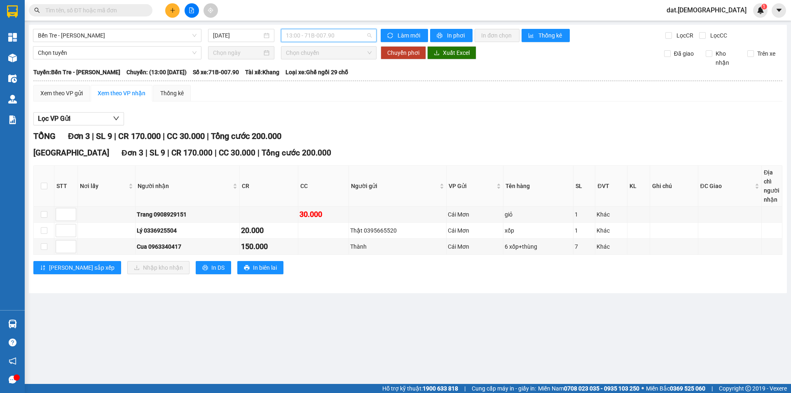
click at [326, 33] on span "13:00 - 71B-007.90" at bounding box center [329, 35] width 86 height 12
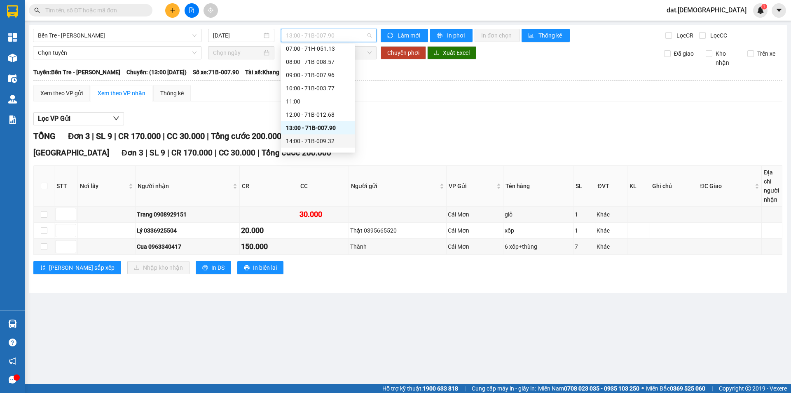
click at [315, 139] on div "14:00 - 71B-009.32" at bounding box center [318, 140] width 64 height 9
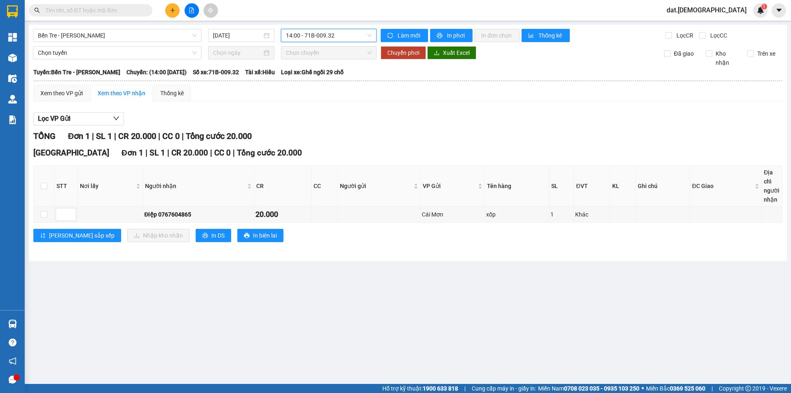
click at [319, 33] on span "14:00 - 71B-009.32" at bounding box center [329, 35] width 86 height 12
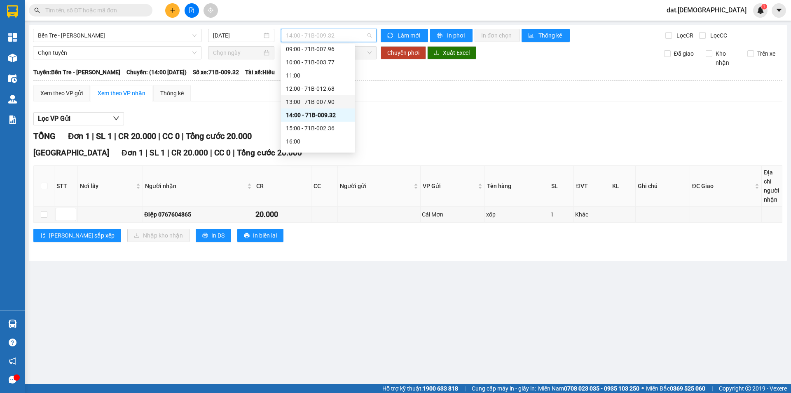
scroll to position [119, 0]
click at [316, 115] on div "15:00 - 71B-002.36" at bounding box center [318, 117] width 64 height 9
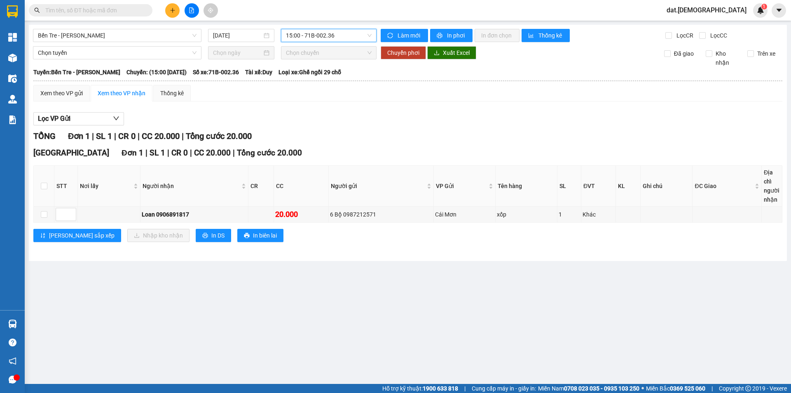
click at [103, 14] on input "text" at bounding box center [93, 10] width 97 height 9
click at [314, 35] on span "15:00 - 71B-002.36" at bounding box center [329, 35] width 86 height 12
type input "0"
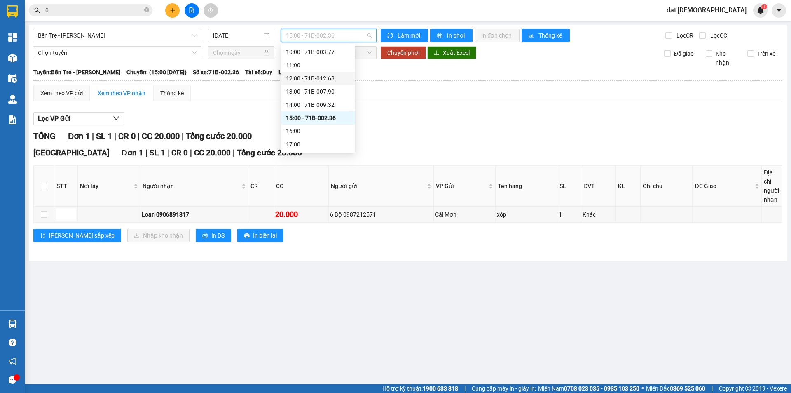
click at [311, 72] on div "12:00 - 71B-012.68" at bounding box center [318, 78] width 74 height 13
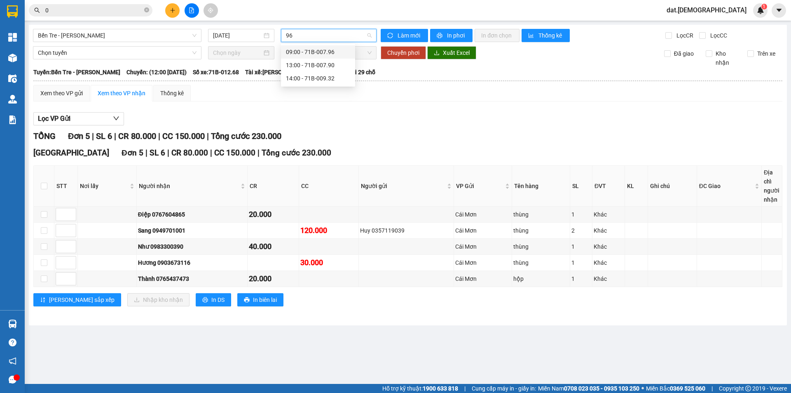
type input "9"
drag, startPoint x: 64, startPoint y: 3, endPoint x: 67, endPoint y: 9, distance: 7.0
click at [65, 4] on div "Kết quả tìm kiếm ( 0 ) Bộ lọc Gửi 3 ngày gần nhất No Data 0" at bounding box center [80, 10] width 161 height 14
click at [67, 9] on input "0" at bounding box center [93, 10] width 97 height 9
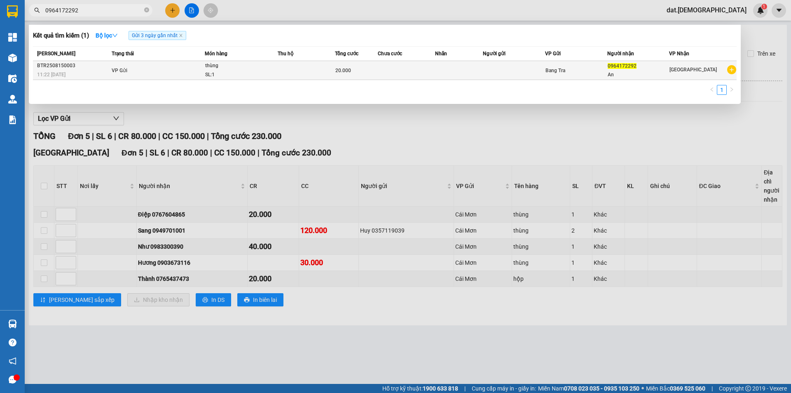
type input "0964172292"
click at [203, 66] on td "VP Gửi" at bounding box center [158, 70] width 96 height 19
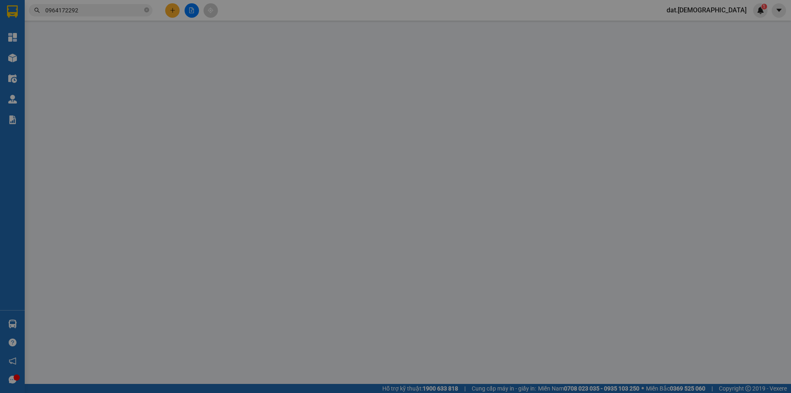
type input "0964172292"
type input "An"
type input "20.000"
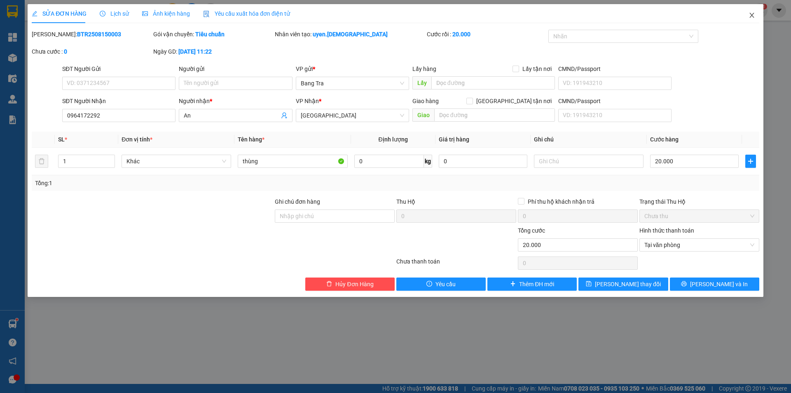
click at [754, 15] on icon "close" at bounding box center [752, 15] width 7 height 7
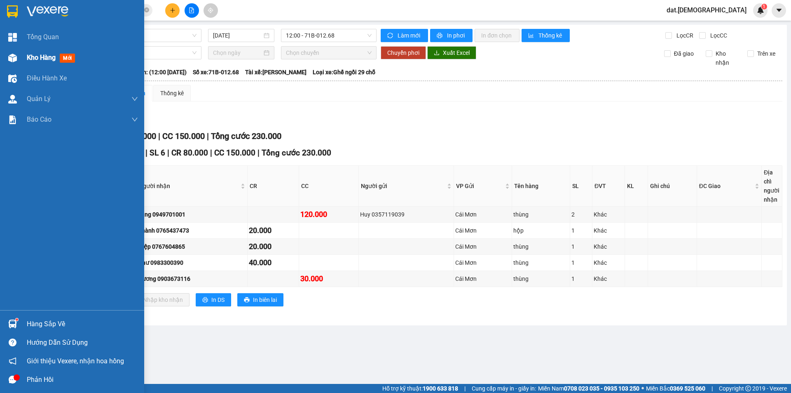
click at [66, 58] on span "mới" at bounding box center [67, 58] width 15 height 9
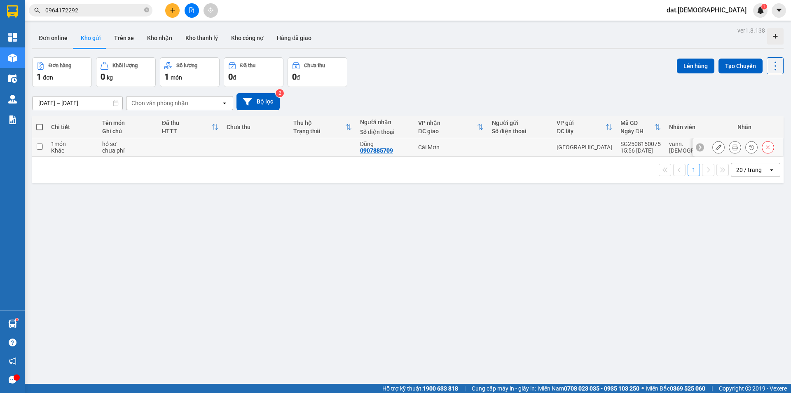
click at [289, 148] on td at bounding box center [256, 147] width 67 height 19
checkbox input "true"
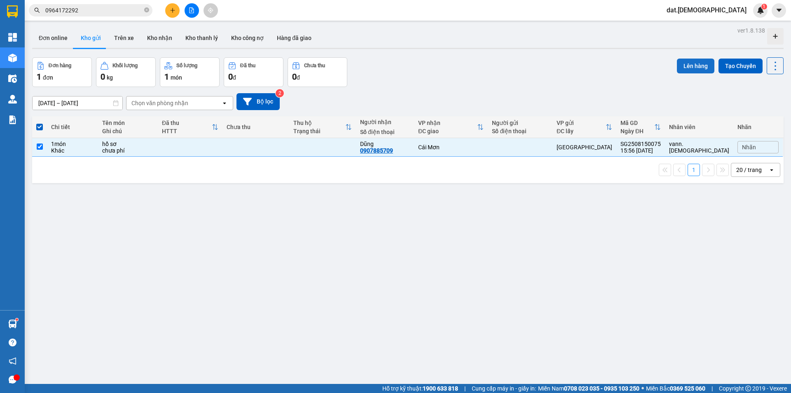
click at [691, 67] on button "Lên hàng" at bounding box center [695, 66] width 37 height 15
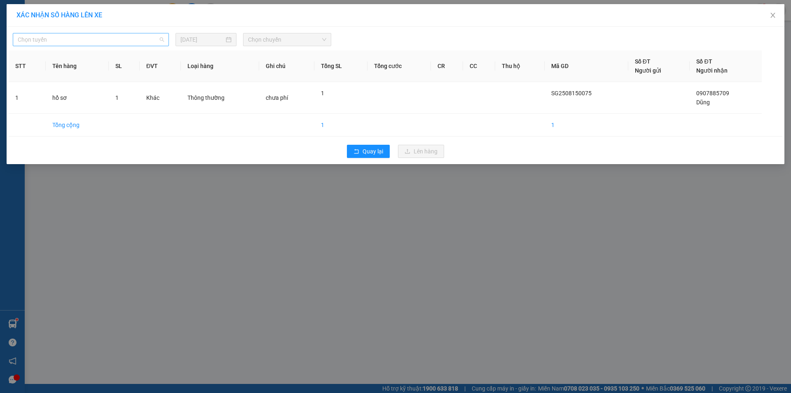
click at [124, 40] on span "Chọn tuyến" at bounding box center [91, 39] width 146 height 12
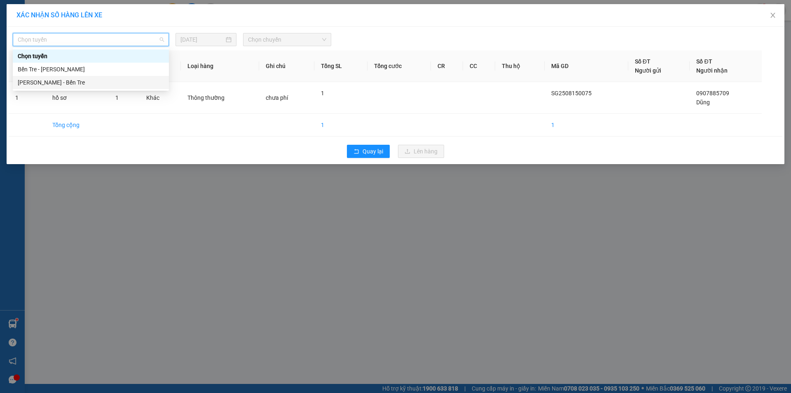
click at [77, 80] on div "[PERSON_NAME] - Bến Tre" at bounding box center [91, 82] width 146 height 9
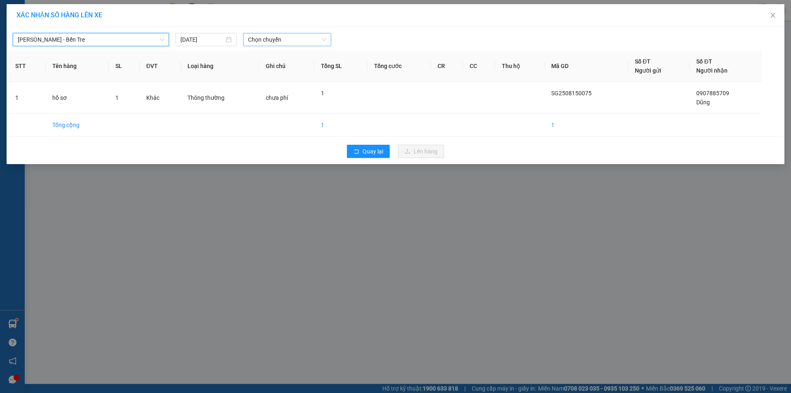
click at [311, 40] on span "Chọn chuyến" at bounding box center [287, 39] width 78 height 12
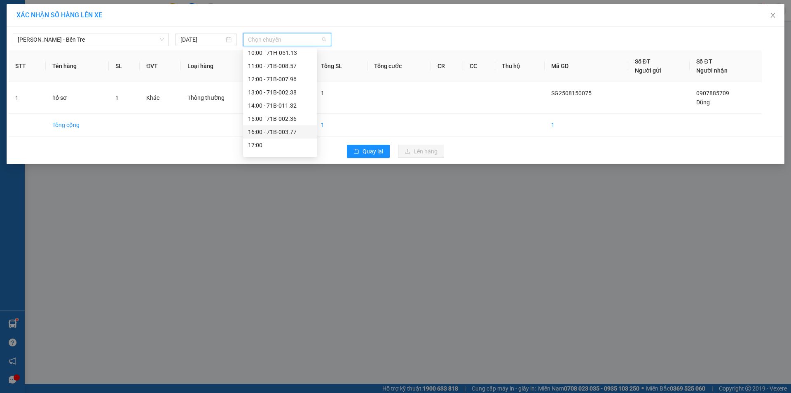
scroll to position [92, 0]
click at [290, 120] on div "16:00 - 71B-003.77" at bounding box center [280, 121] width 64 height 9
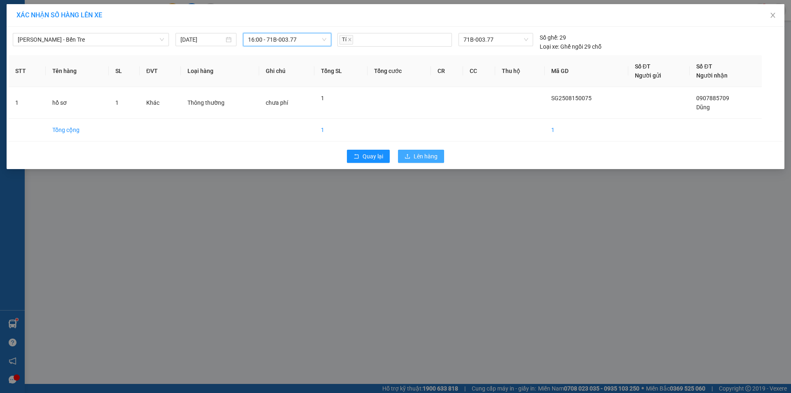
click at [430, 155] on span "Lên hàng" at bounding box center [426, 156] width 24 height 9
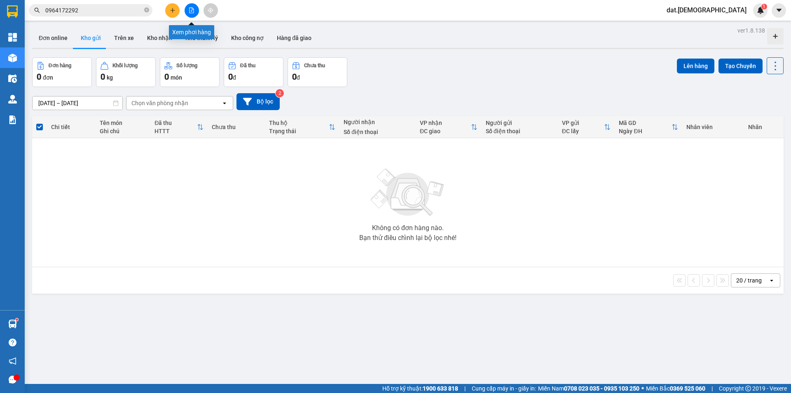
click at [192, 8] on icon "file-add" at bounding box center [192, 10] width 6 height 6
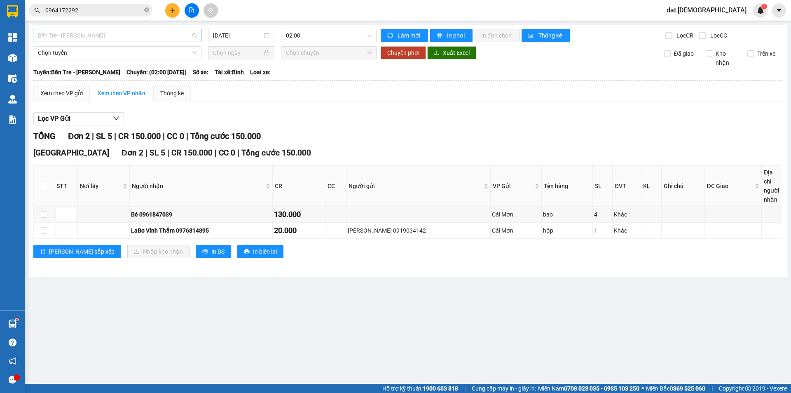
click at [144, 35] on span "Bến Tre - [PERSON_NAME]" at bounding box center [117, 35] width 159 height 12
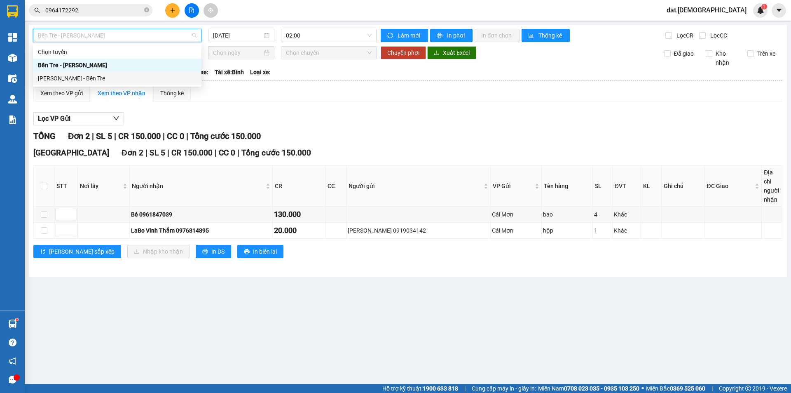
click at [103, 78] on div "[PERSON_NAME] - Bến Tre" at bounding box center [117, 78] width 159 height 9
type input "[DATE]"
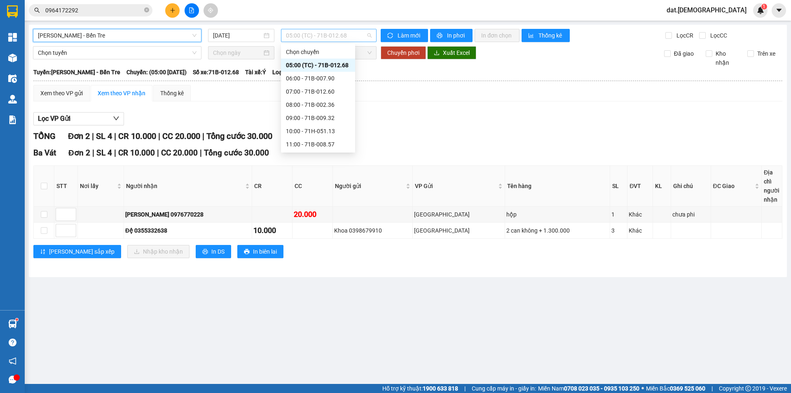
click at [358, 35] on span "05:00 (TC) - 71B-012.68" at bounding box center [329, 35] width 86 height 12
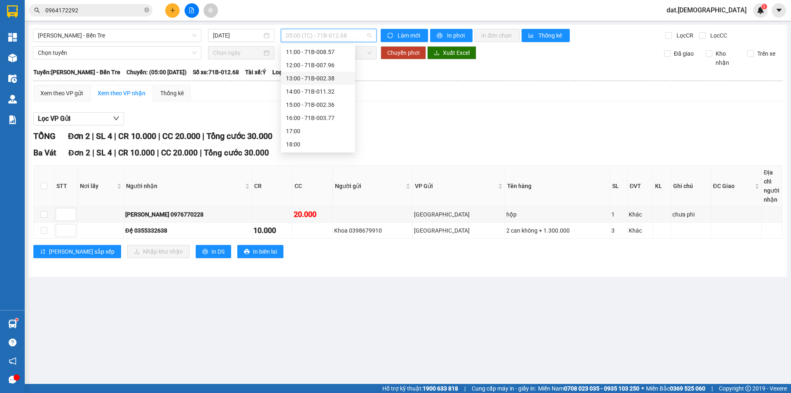
click at [319, 80] on div "13:00 - 71B-002.38" at bounding box center [318, 78] width 64 height 9
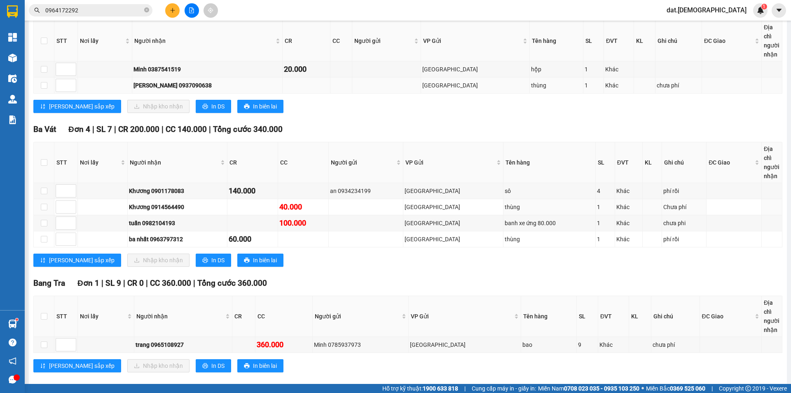
scroll to position [157, 0]
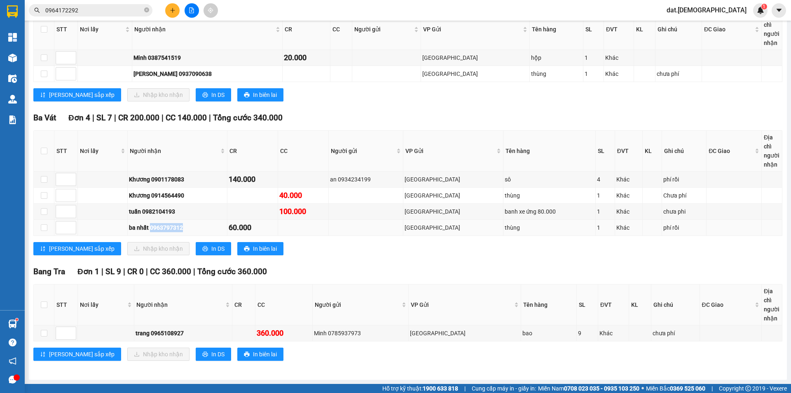
drag, startPoint x: 156, startPoint y: 227, endPoint x: 197, endPoint y: 228, distance: 41.6
click at [197, 228] on div "ba nhất 0963797312" at bounding box center [177, 227] width 96 height 9
copy div "0963797312"
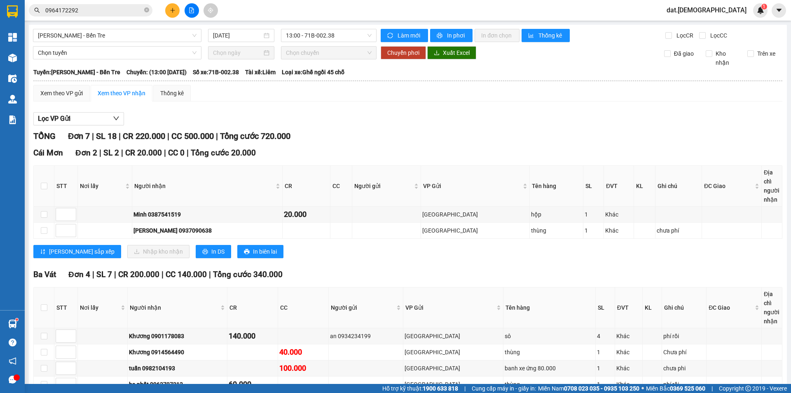
click at [123, 7] on input "0964172292" at bounding box center [93, 10] width 97 height 9
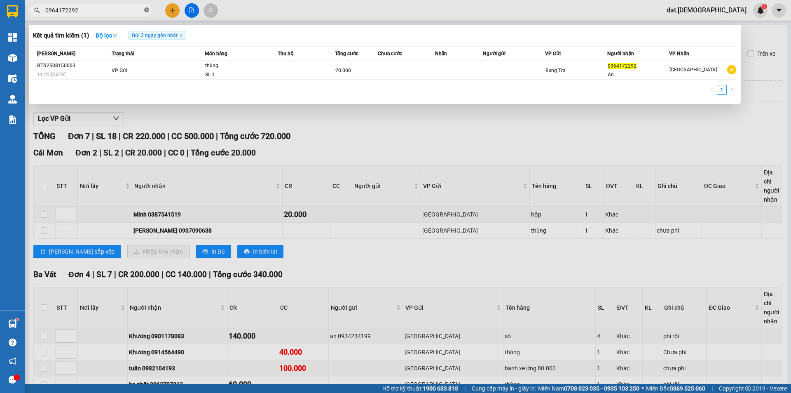
click at [147, 9] on icon "close-circle" at bounding box center [146, 9] width 5 height 5
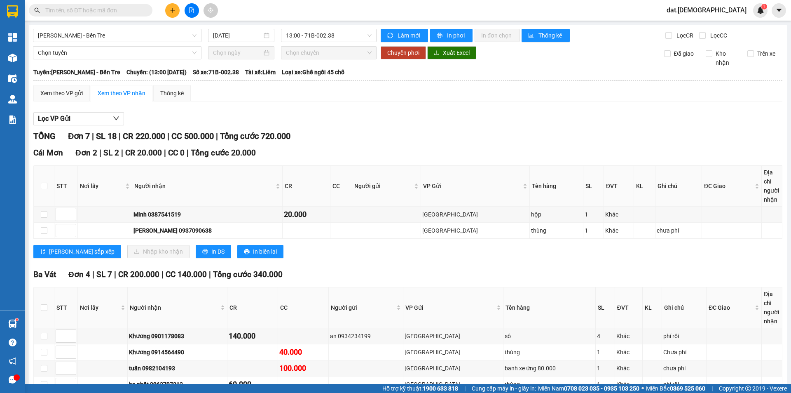
paste input "0963797312"
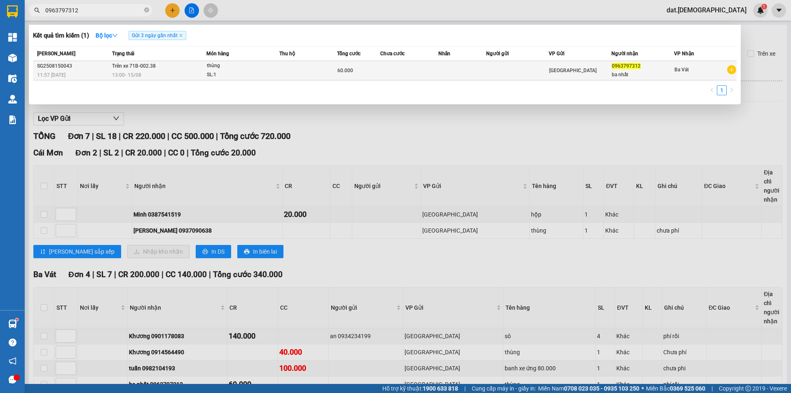
type input "0963797312"
click at [392, 66] on td at bounding box center [409, 70] width 58 height 19
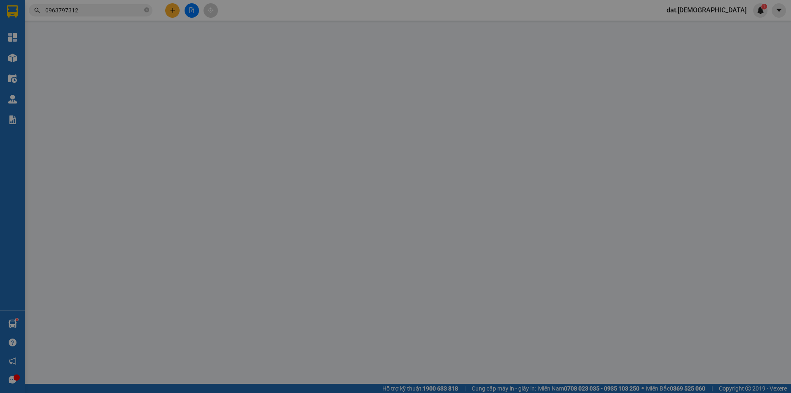
click at [392, 66] on div "VP gửi *" at bounding box center [352, 68] width 113 height 9
type input "0963797312"
type input "ba nhất"
type input "60.000"
type input "0"
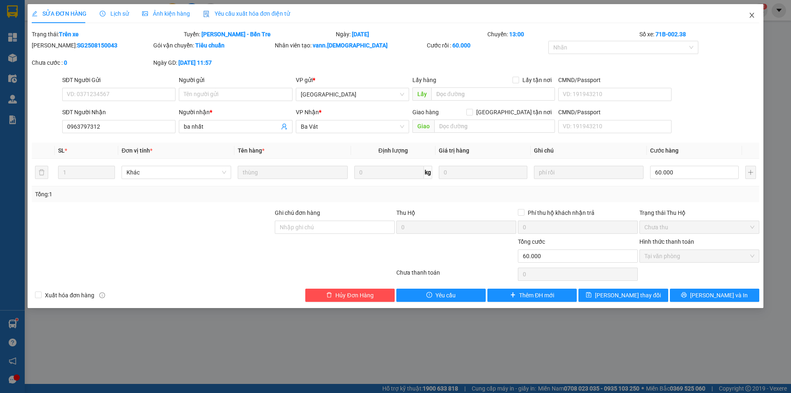
click at [755, 14] on icon "close" at bounding box center [752, 15] width 7 height 7
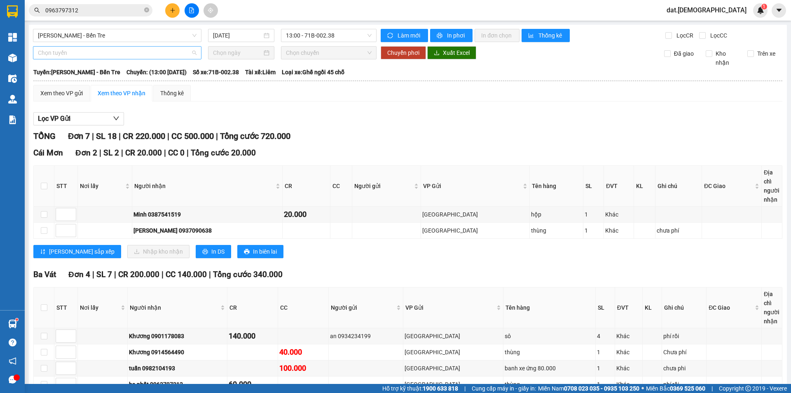
click at [69, 58] on span "Chọn tuyến" at bounding box center [117, 53] width 159 height 12
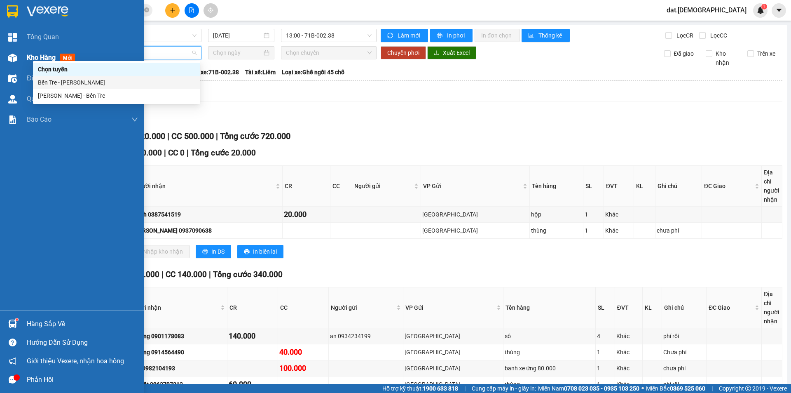
click at [70, 57] on span "mới" at bounding box center [67, 58] width 15 height 9
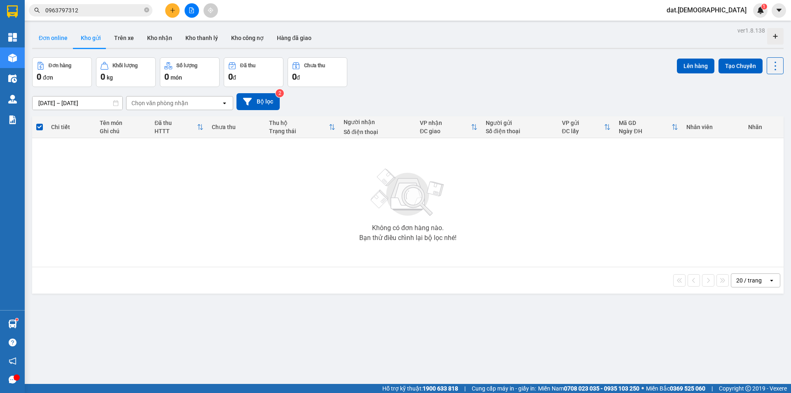
click at [43, 36] on button "Đơn online" at bounding box center [53, 38] width 42 height 20
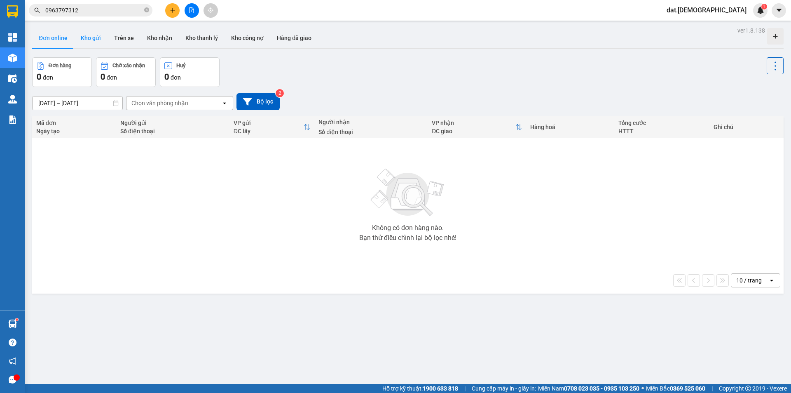
click at [88, 35] on button "Kho gửi" at bounding box center [90, 38] width 33 height 20
type input "[DATE] – [DATE]"
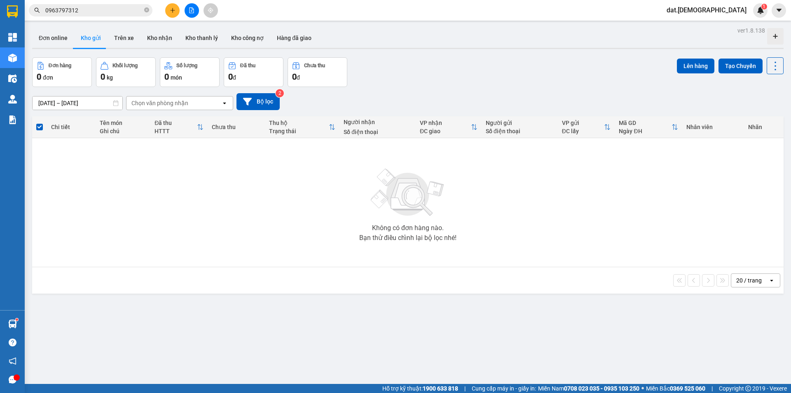
click at [174, 10] on icon "plus" at bounding box center [172, 10] width 5 height 0
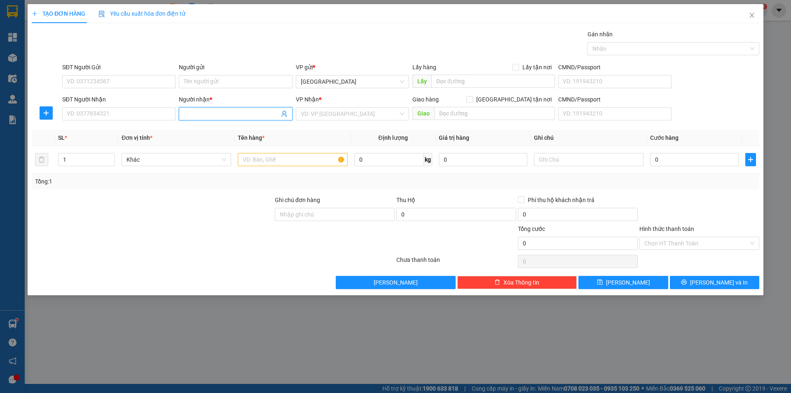
click at [206, 110] on input "Người nhận *" at bounding box center [231, 113] width 95 height 9
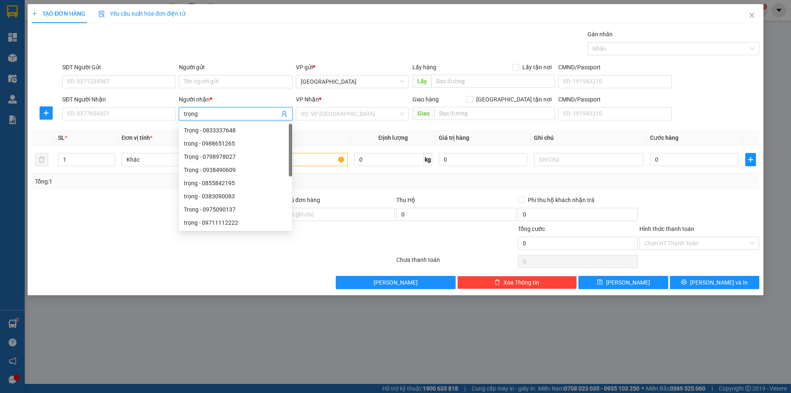
type input "trọng n"
click at [231, 131] on div "trọng nghĩa - 09640960973" at bounding box center [235, 130] width 103 height 9
type input "09640960973"
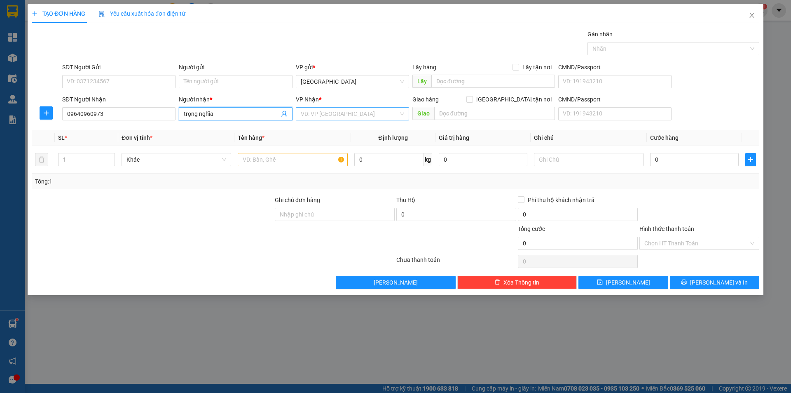
type input "trọng nghĩa"
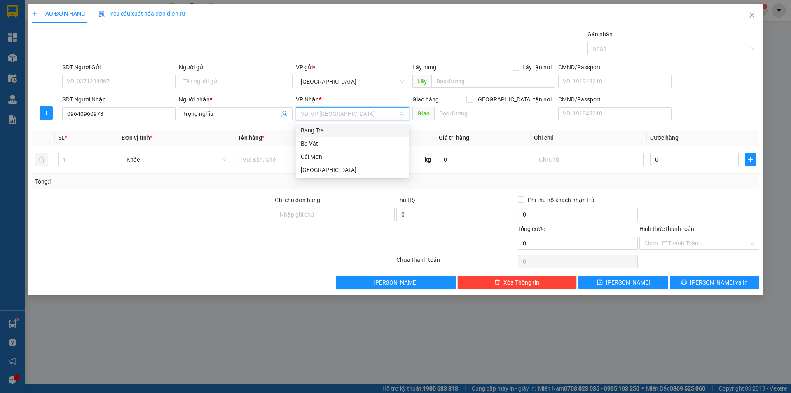
click at [326, 112] on input "search" at bounding box center [350, 114] width 98 height 12
click at [316, 156] on div "Cái Mơn" at bounding box center [352, 156] width 103 height 9
click at [258, 159] on input "text" at bounding box center [293, 159] width 110 height 13
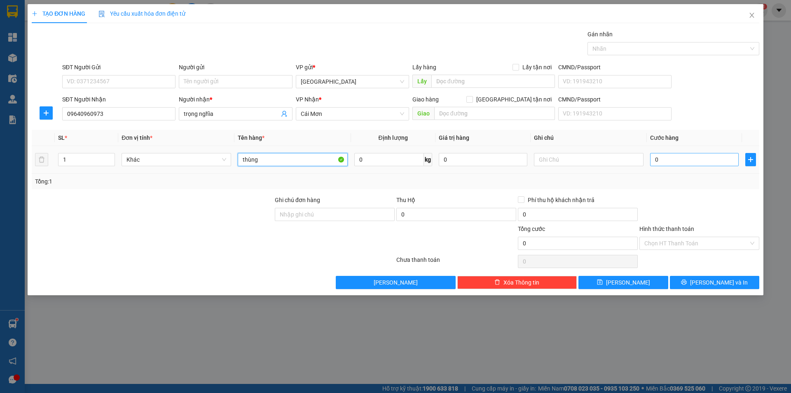
type input "thùng"
click at [679, 160] on input "0" at bounding box center [694, 159] width 89 height 13
click at [588, 162] on input "text" at bounding box center [589, 159] width 110 height 13
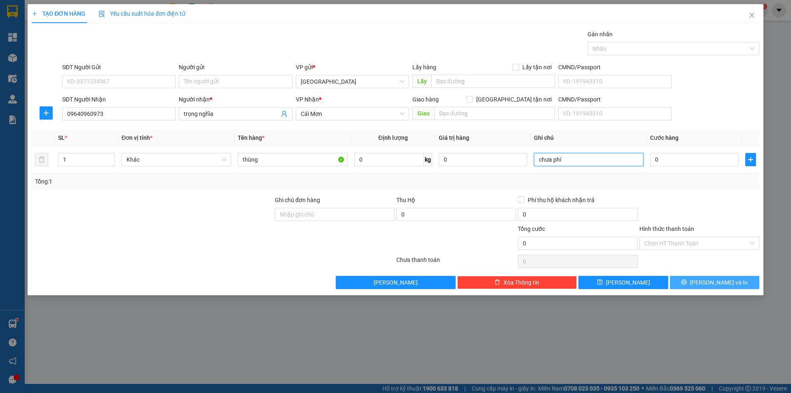
type input "chưa phí"
click at [715, 278] on span "[PERSON_NAME] và In" at bounding box center [719, 282] width 58 height 9
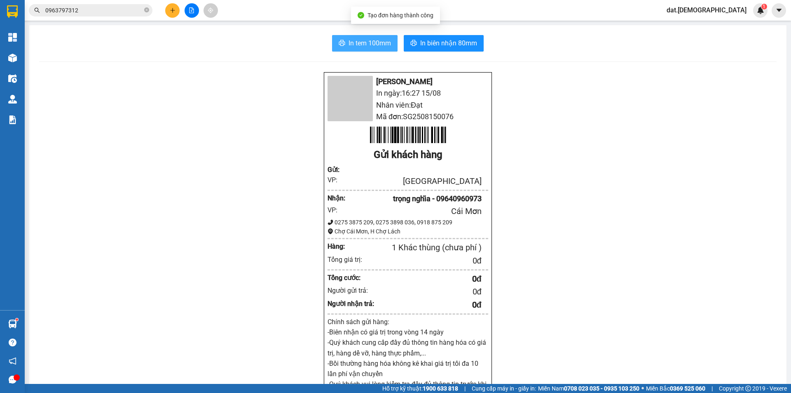
click at [366, 45] on span "In tem 100mm" at bounding box center [370, 43] width 42 height 10
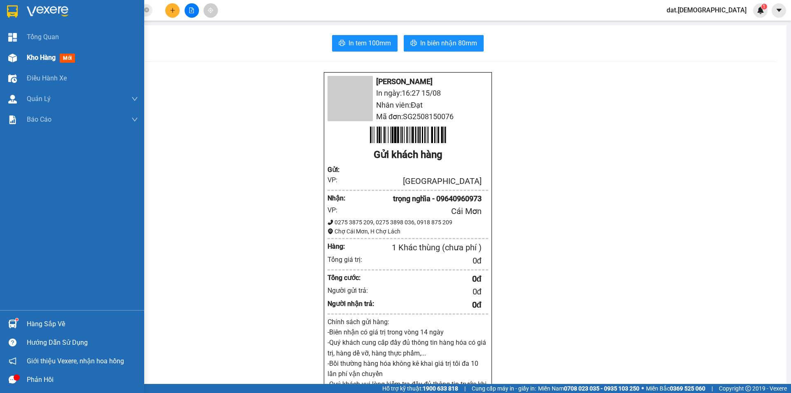
click at [71, 59] on span "mới" at bounding box center [67, 58] width 15 height 9
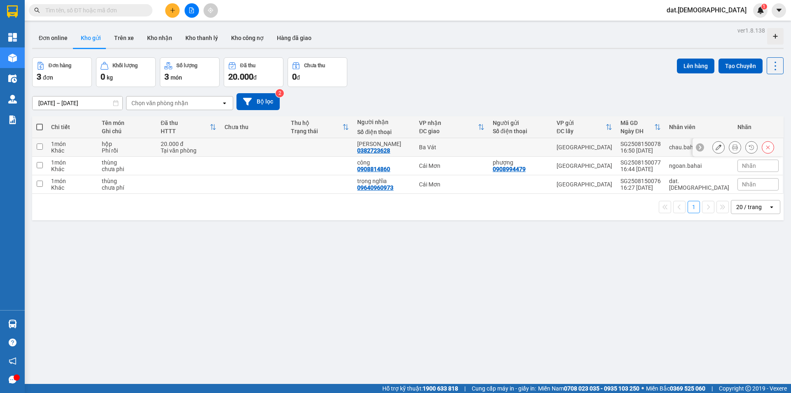
click at [732, 148] on icon at bounding box center [735, 147] width 6 height 6
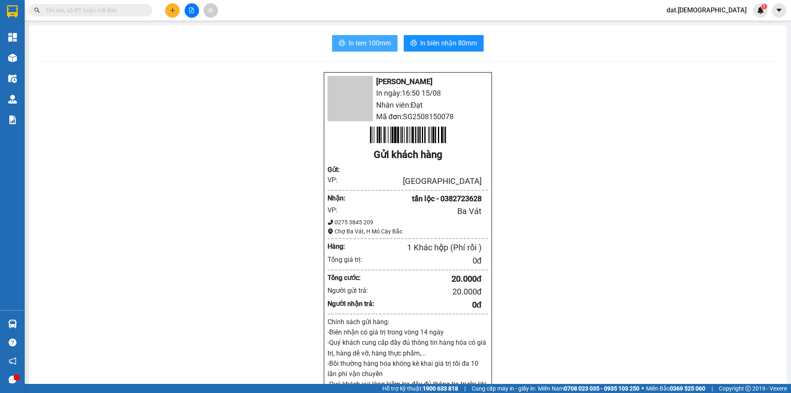
click at [374, 40] on span "In tem 100mm" at bounding box center [370, 43] width 42 height 10
click at [434, 42] on span "In biên nhận 80mm" at bounding box center [448, 43] width 57 height 10
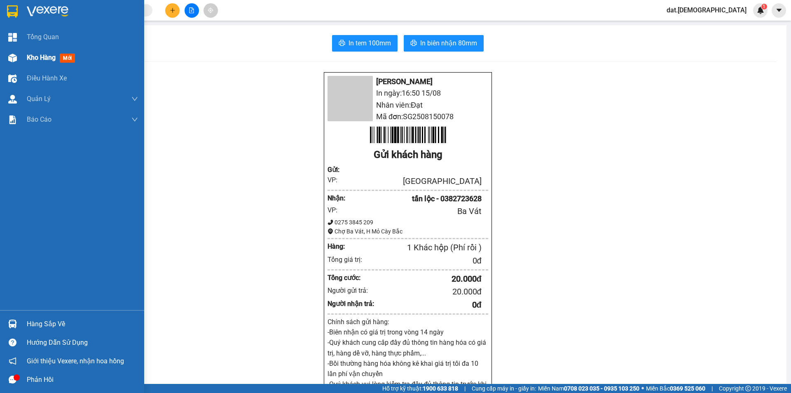
click at [69, 56] on span "mới" at bounding box center [67, 58] width 15 height 9
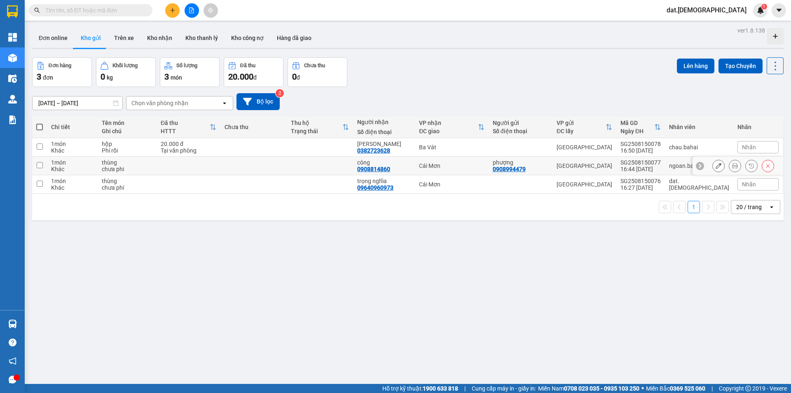
click at [219, 162] on td at bounding box center [189, 166] width 64 height 19
checkbox input "true"
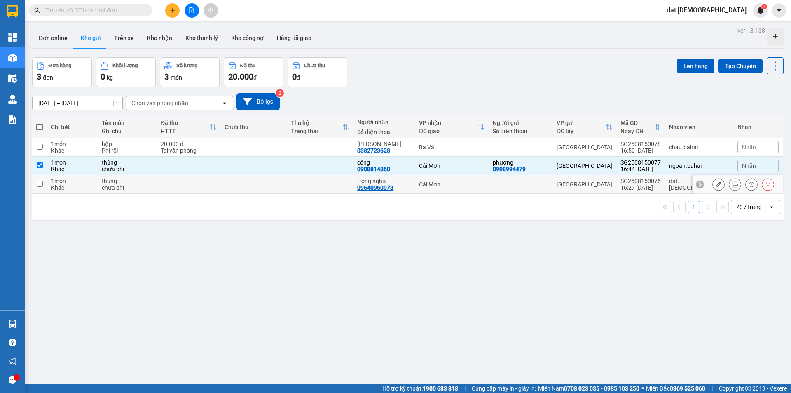
click at [214, 184] on td at bounding box center [189, 184] width 64 height 19
checkbox input "true"
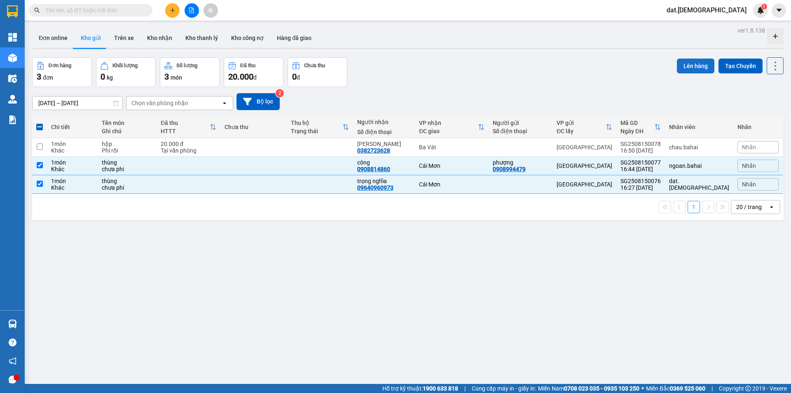
click at [682, 66] on button "Lên hàng" at bounding box center [695, 66] width 37 height 15
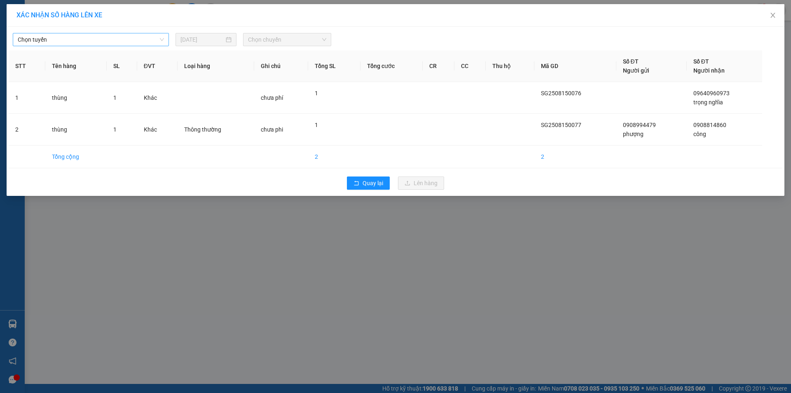
click at [84, 39] on span "Chọn tuyến" at bounding box center [91, 39] width 146 height 12
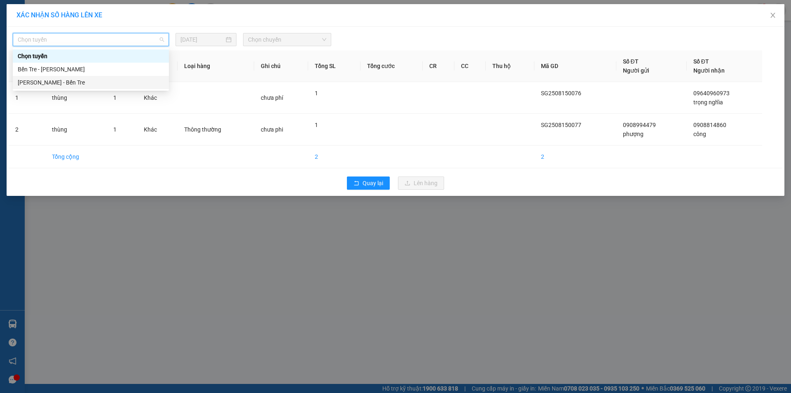
click at [84, 81] on div "[PERSON_NAME] - Bến Tre" at bounding box center [91, 82] width 146 height 9
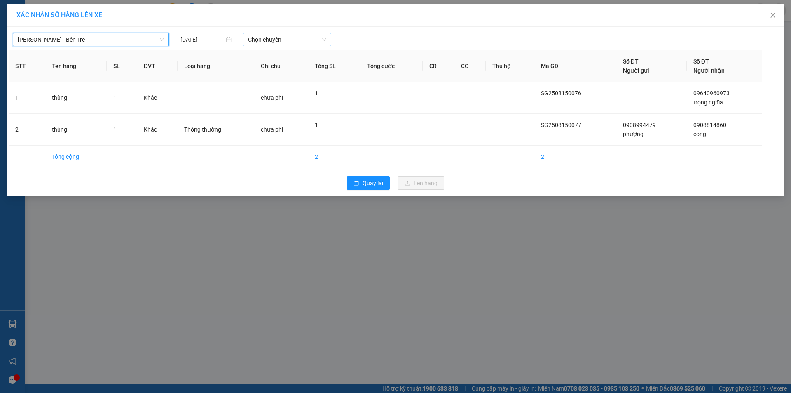
click at [291, 38] on span "Chọn chuyến" at bounding box center [287, 39] width 78 height 12
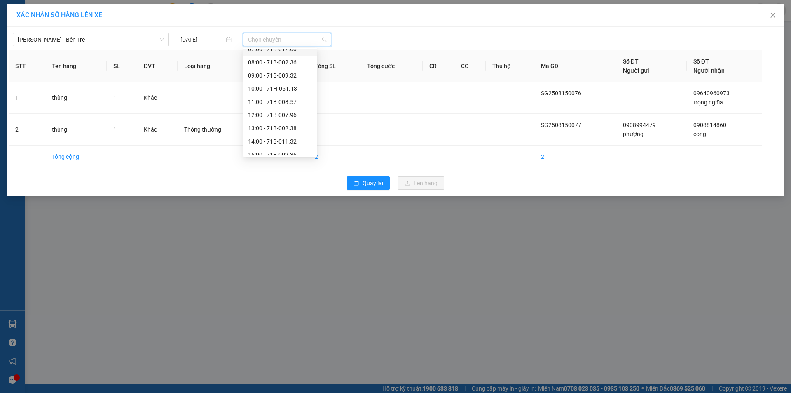
scroll to position [92, 0]
click at [275, 139] on div "17:00" at bounding box center [280, 135] width 64 height 9
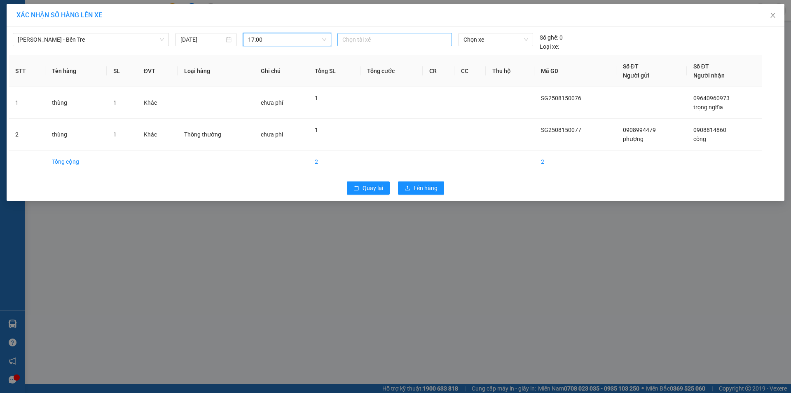
click at [390, 40] on div at bounding box center [395, 40] width 110 height 10
type input "tam"
click at [380, 55] on div "Tâm" at bounding box center [399, 56] width 114 height 9
click at [486, 38] on span "Chọn xe" at bounding box center [496, 39] width 64 height 12
click at [494, 39] on span "Chọn xe" at bounding box center [496, 39] width 64 height 12
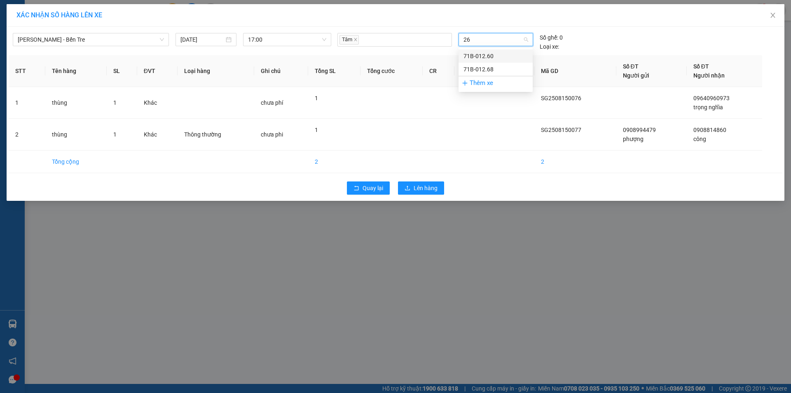
type input "268"
click at [490, 57] on div "71B-012.68" at bounding box center [496, 56] width 64 height 9
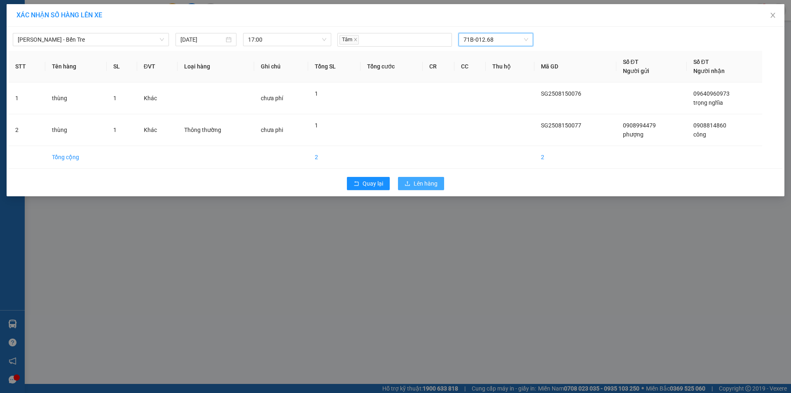
click at [429, 180] on span "Lên hàng" at bounding box center [426, 183] width 24 height 9
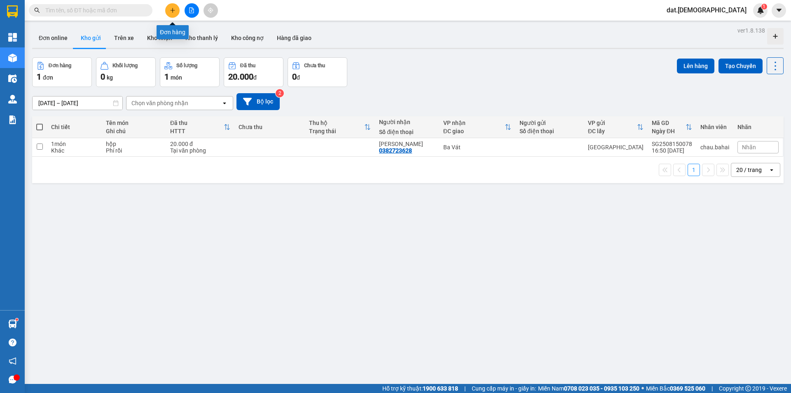
click at [178, 12] on button at bounding box center [172, 10] width 14 height 14
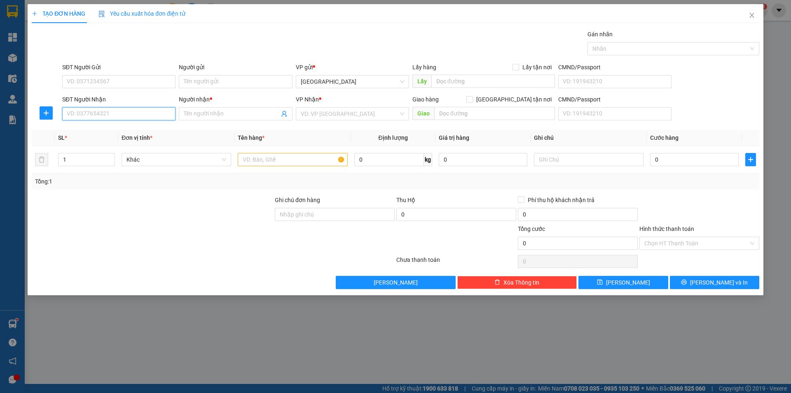
click at [110, 113] on input "SĐT Người Nhận" at bounding box center [118, 113] width 113 height 13
click at [115, 142] on div "0984466832 - an phát" at bounding box center [118, 143] width 103 height 9
type input "0984466832"
type input "an phát"
type input "0984466832"
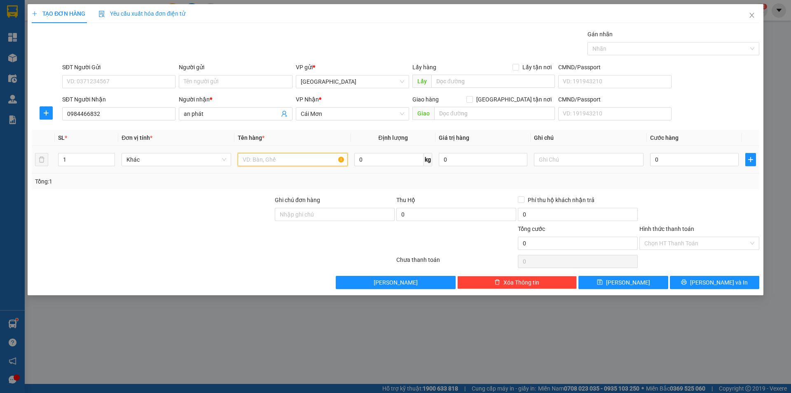
click at [275, 160] on input "text" at bounding box center [293, 159] width 110 height 13
type input "hop"
click at [556, 159] on input "text" at bounding box center [589, 159] width 110 height 13
type input "[PERSON_NAME]"
click at [672, 242] on input "Hình thức thanh toán" at bounding box center [696, 243] width 104 height 12
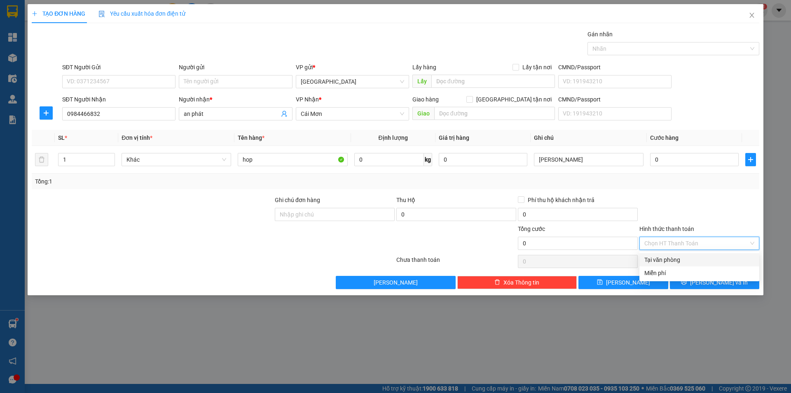
click at [672, 242] on input "Hình thức thanh toán" at bounding box center [696, 243] width 104 height 12
click at [720, 282] on span "[PERSON_NAME] và In" at bounding box center [719, 282] width 58 height 9
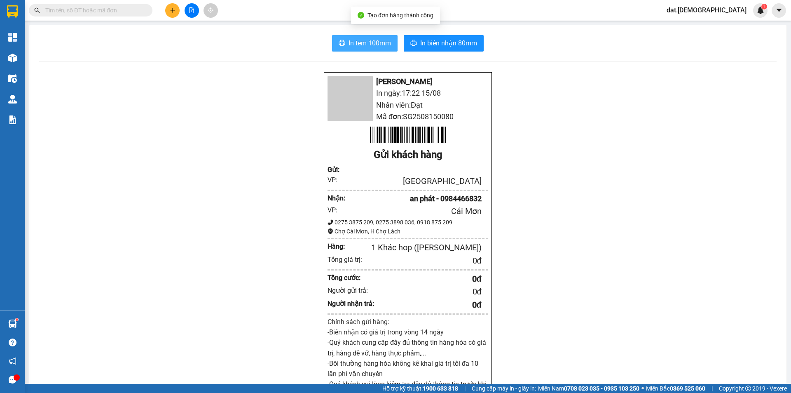
click at [354, 39] on span "In tem 100mm" at bounding box center [370, 43] width 42 height 10
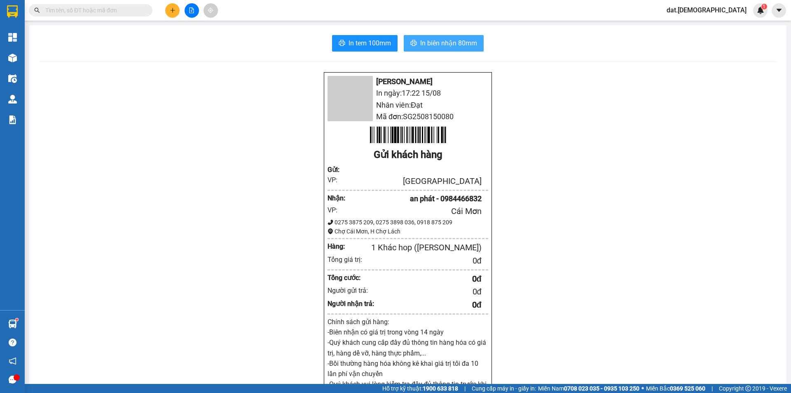
click at [442, 45] on span "In biên nhận 80mm" at bounding box center [448, 43] width 57 height 10
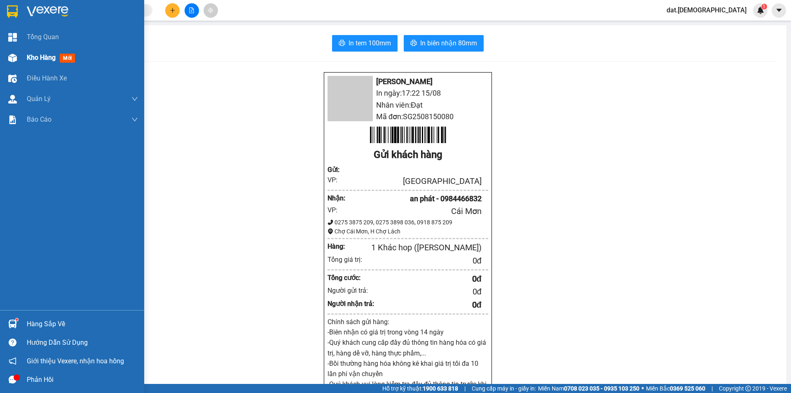
click at [72, 59] on span "mới" at bounding box center [67, 58] width 15 height 9
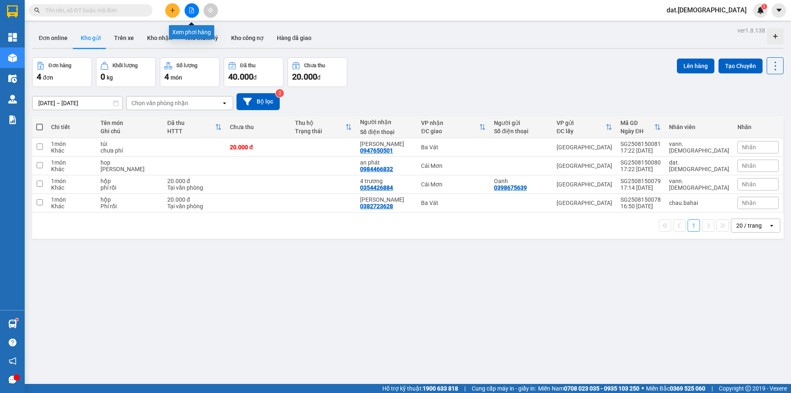
click at [193, 11] on icon "file-add" at bounding box center [192, 10] width 6 height 6
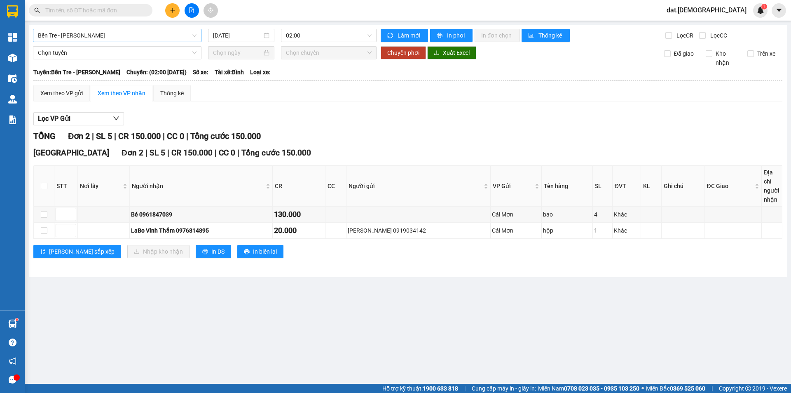
click at [192, 33] on span "Bến Tre - [PERSON_NAME]" at bounding box center [117, 35] width 159 height 12
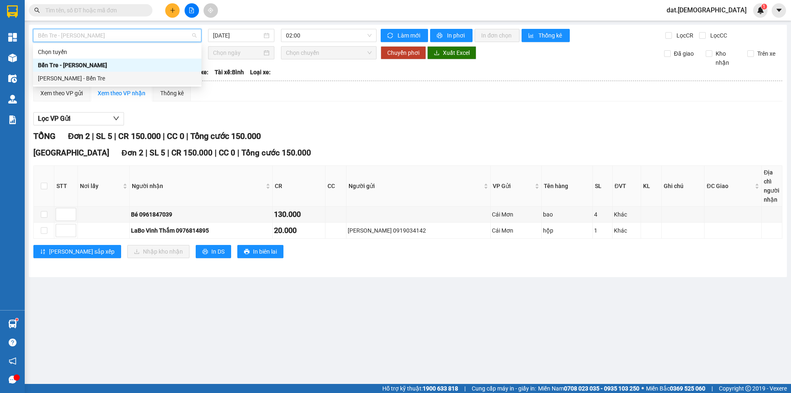
click at [114, 78] on div "[PERSON_NAME] - Bến Tre" at bounding box center [117, 78] width 159 height 9
type input "[DATE]"
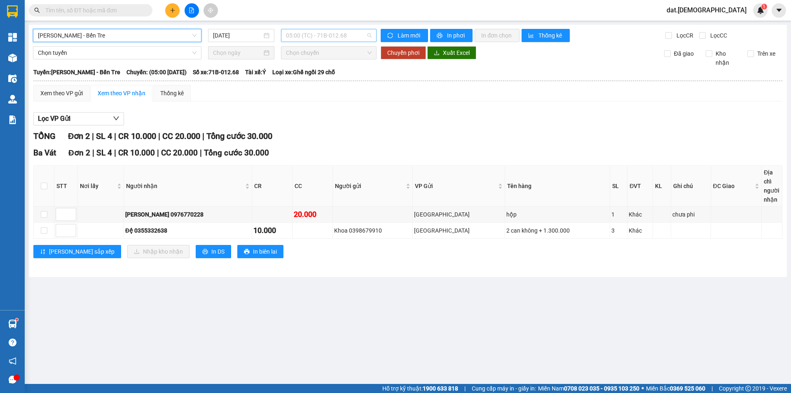
click at [361, 35] on span "05:00 (TC) - 71B-012.68" at bounding box center [329, 35] width 86 height 12
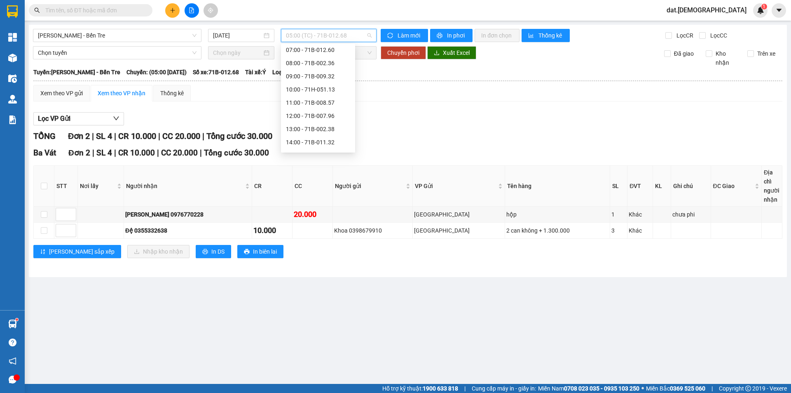
scroll to position [92, 0]
click at [317, 102] on div "15:00 - 71B-002.36" at bounding box center [318, 104] width 64 height 9
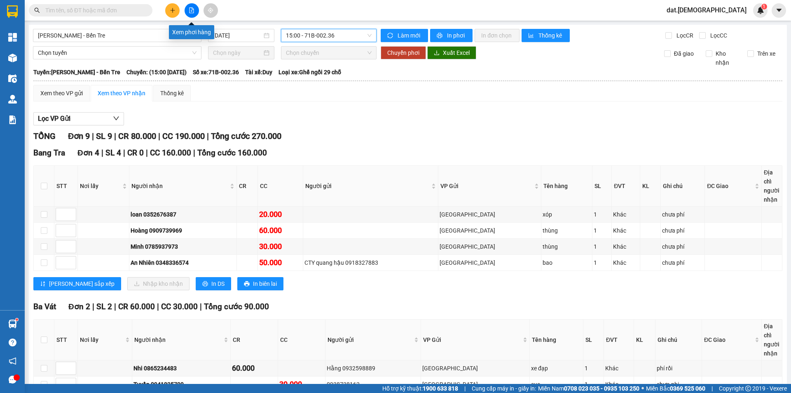
click at [190, 7] on icon "file-add" at bounding box center [192, 10] width 5 height 6
click at [192, 10] on icon "file-add" at bounding box center [192, 10] width 6 height 6
click at [345, 35] on span "15:00 - 71B-002.36" at bounding box center [329, 35] width 86 height 12
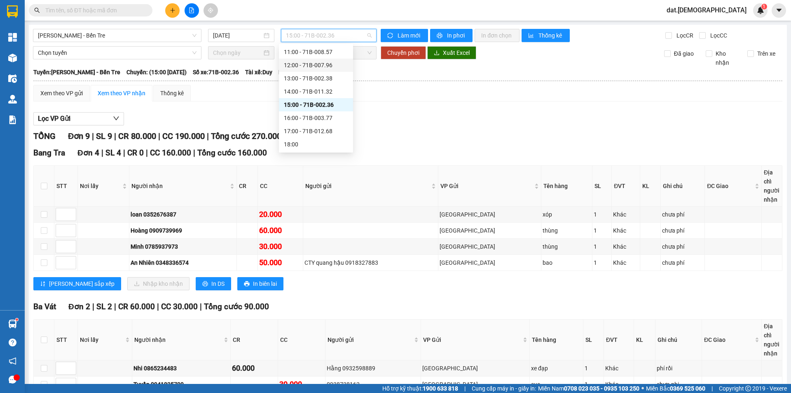
click at [326, 65] on div "12:00 - 71B-007.96" at bounding box center [316, 65] width 64 height 9
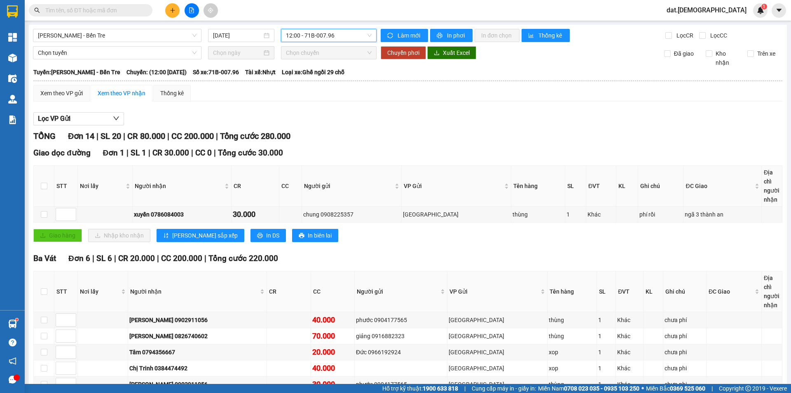
click at [353, 33] on span "12:00 - 71B-007.96" at bounding box center [329, 35] width 86 height 12
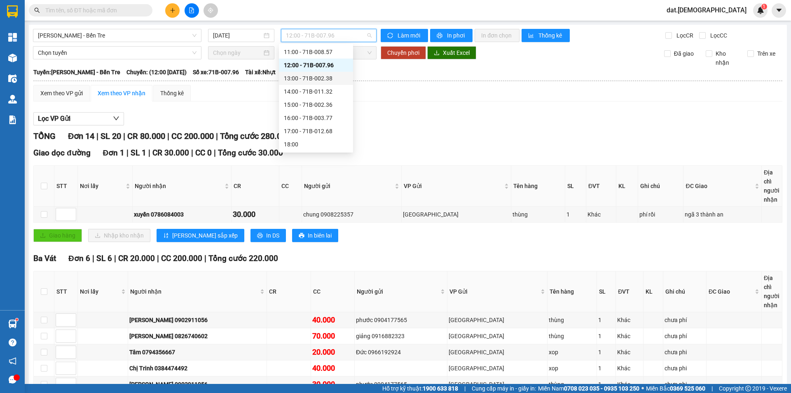
click at [326, 77] on div "13:00 - 71B-002.38" at bounding box center [316, 78] width 64 height 9
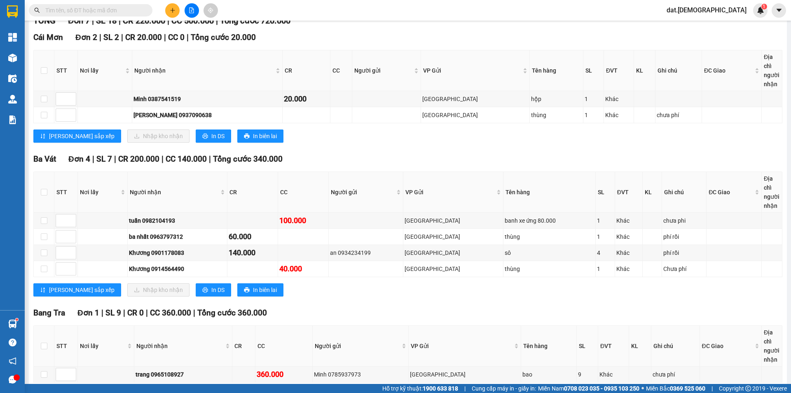
scroll to position [124, 0]
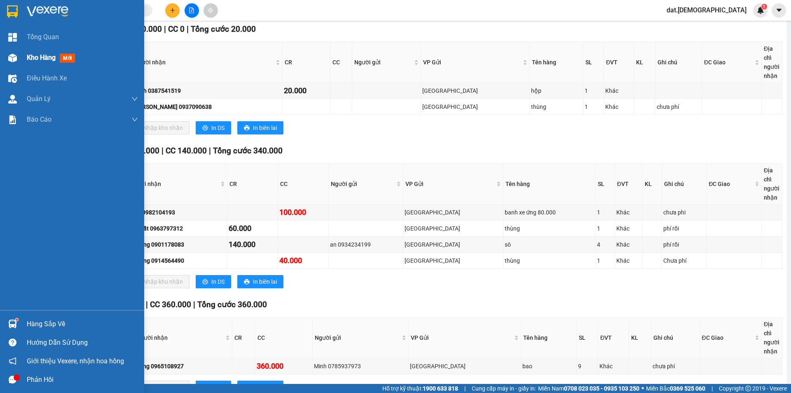
click at [69, 59] on span "mới" at bounding box center [67, 58] width 15 height 9
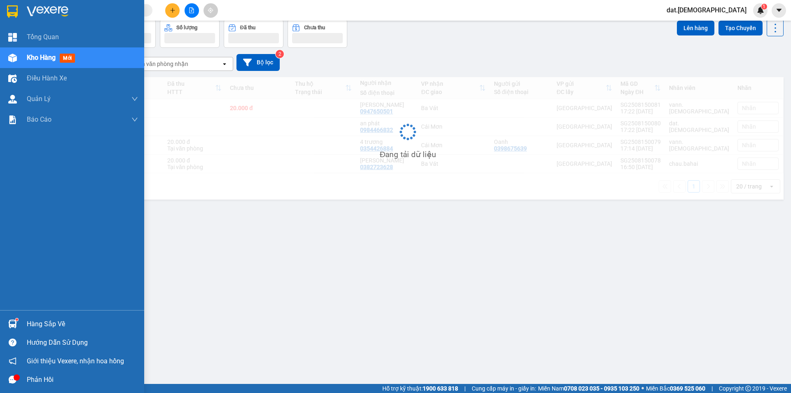
scroll to position [38, 0]
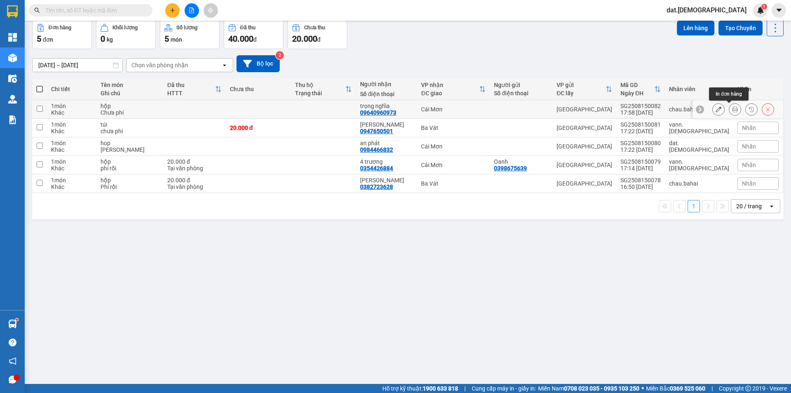
click at [732, 106] on icon at bounding box center [735, 109] width 6 height 6
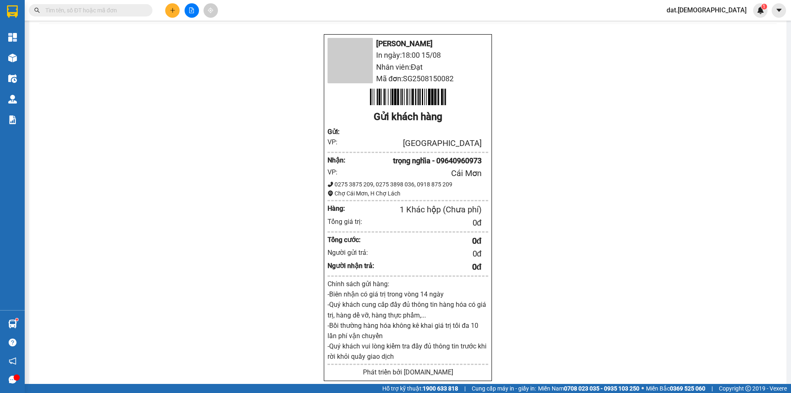
click at [413, 78] on li "Mã đơn: SG2508150082" at bounding box center [408, 79] width 161 height 12
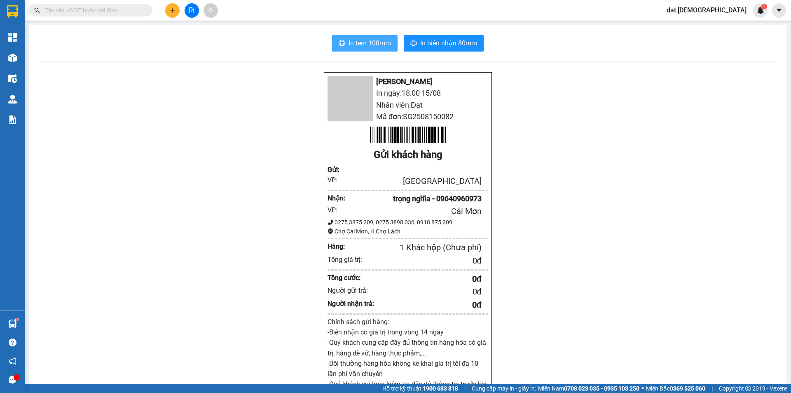
click at [370, 43] on span "In tem 100mm" at bounding box center [370, 43] width 42 height 10
click at [452, 43] on span "In biên nhận 80mm" at bounding box center [448, 43] width 57 height 10
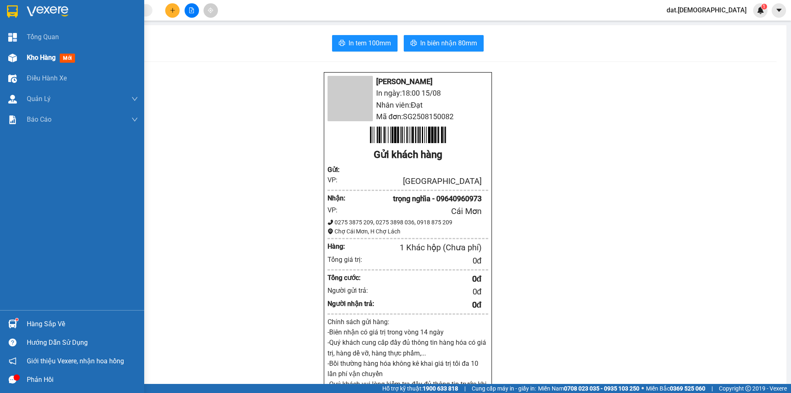
click at [72, 56] on span "mới" at bounding box center [67, 58] width 15 height 9
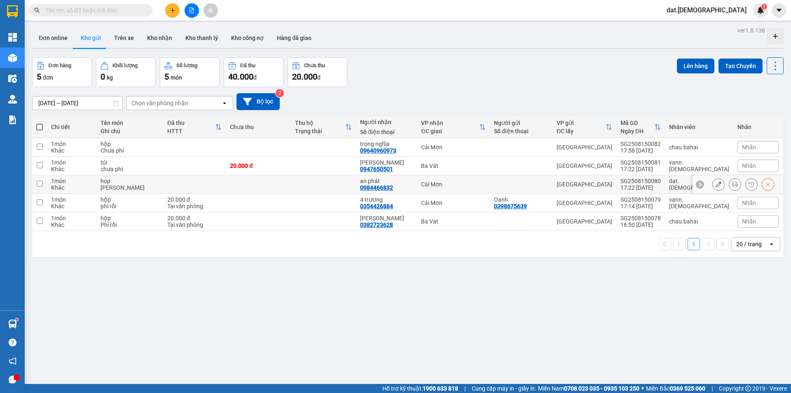
click at [335, 182] on td at bounding box center [323, 184] width 65 height 19
checkbox input "true"
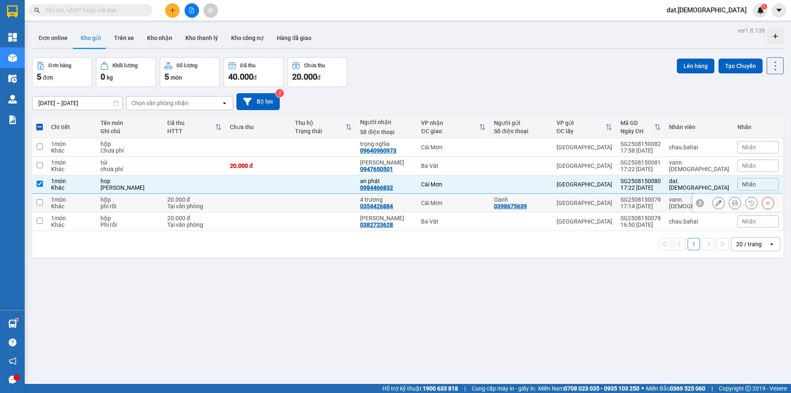
click at [334, 201] on td at bounding box center [323, 203] width 65 height 19
checkbox input "true"
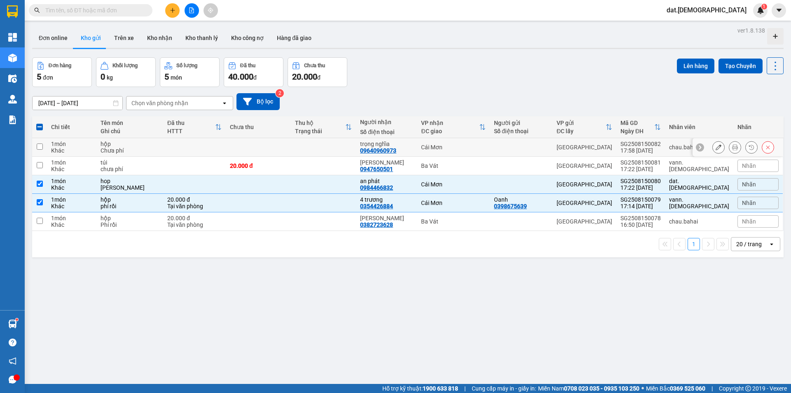
click at [340, 149] on td at bounding box center [323, 147] width 65 height 19
checkbox input "true"
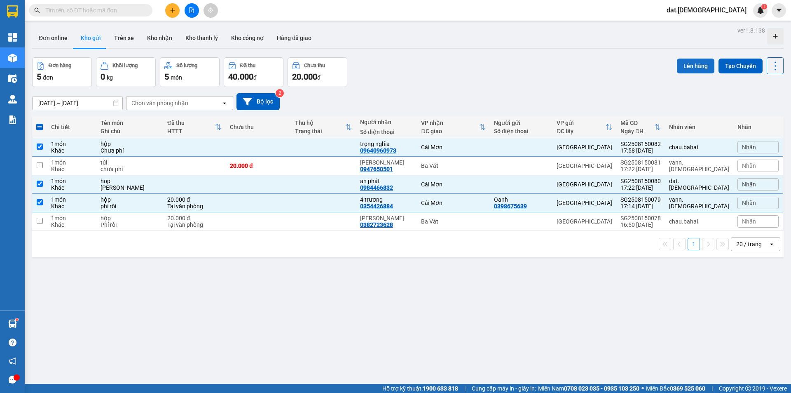
click at [687, 63] on button "Lên hàng" at bounding box center [695, 66] width 37 height 15
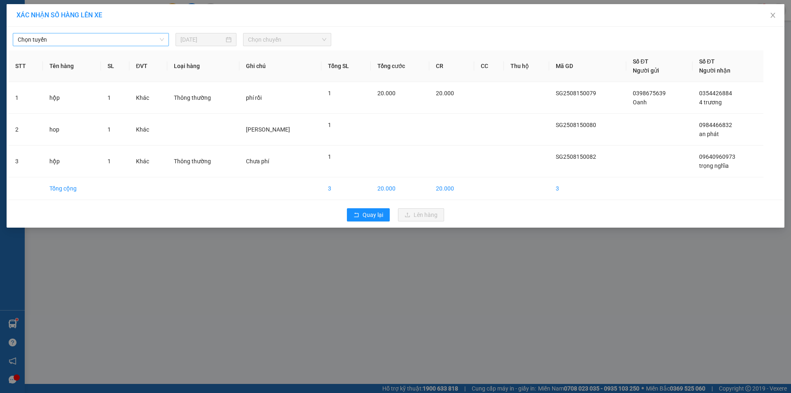
click at [92, 35] on span "Chọn tuyến" at bounding box center [91, 39] width 146 height 12
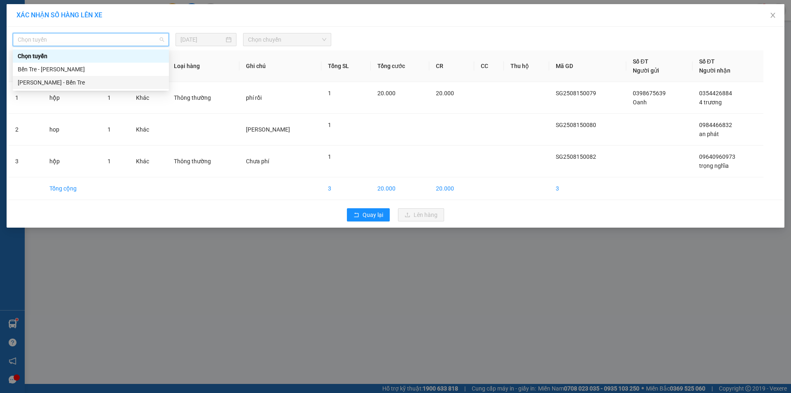
click at [72, 82] on div "[PERSON_NAME] - Bến Tre" at bounding box center [91, 82] width 146 height 9
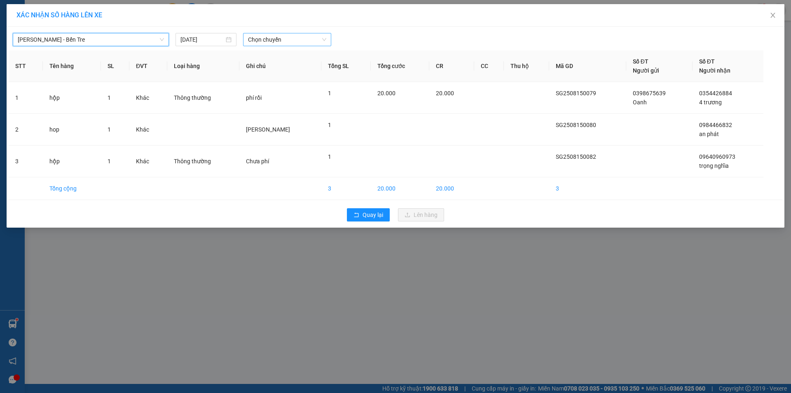
click at [278, 38] on span "Chọn chuyến" at bounding box center [287, 39] width 78 height 12
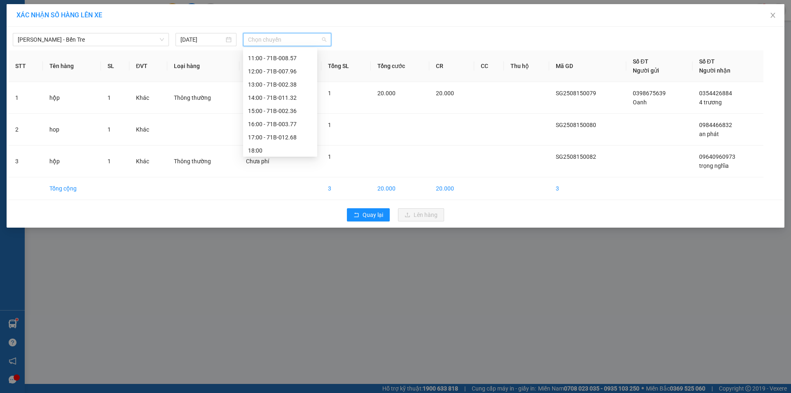
scroll to position [92, 0]
click at [277, 149] on div "18:00" at bounding box center [280, 148] width 64 height 9
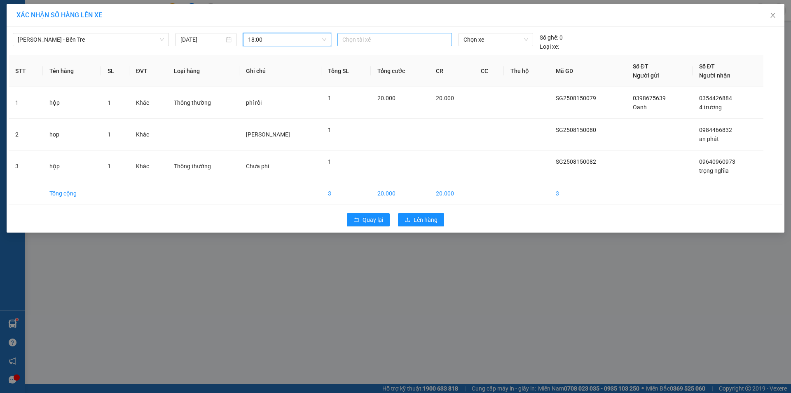
click at [382, 39] on div at bounding box center [395, 40] width 110 height 10
type input "duy"
click at [373, 83] on div "[PERSON_NAME]" at bounding box center [399, 82] width 114 height 9
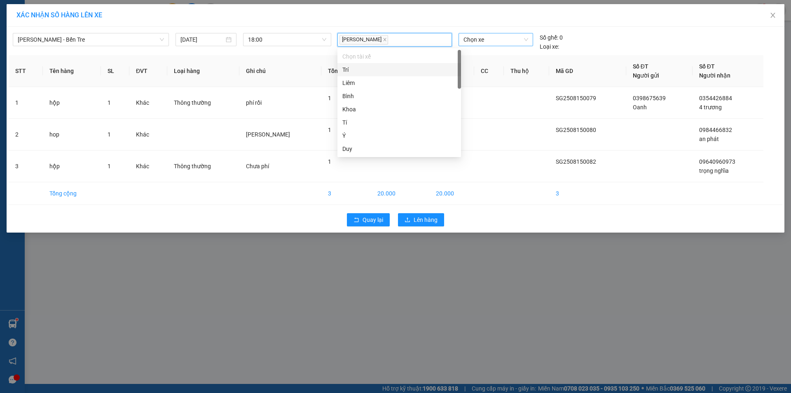
click at [490, 39] on span "Chọn xe" at bounding box center [496, 39] width 64 height 12
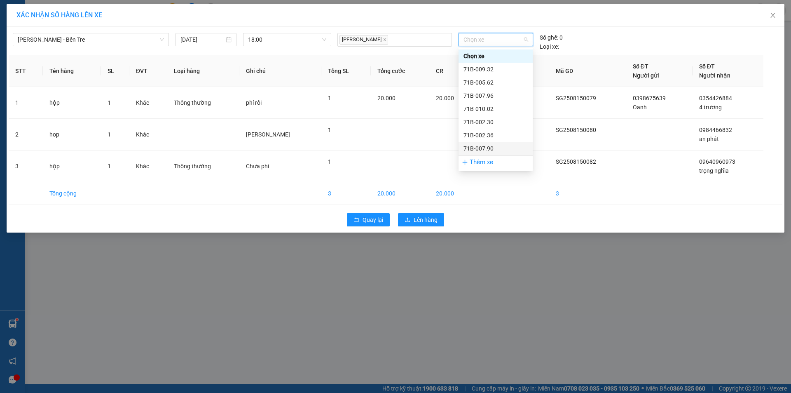
click at [494, 148] on div "71B-007.90" at bounding box center [496, 148] width 64 height 9
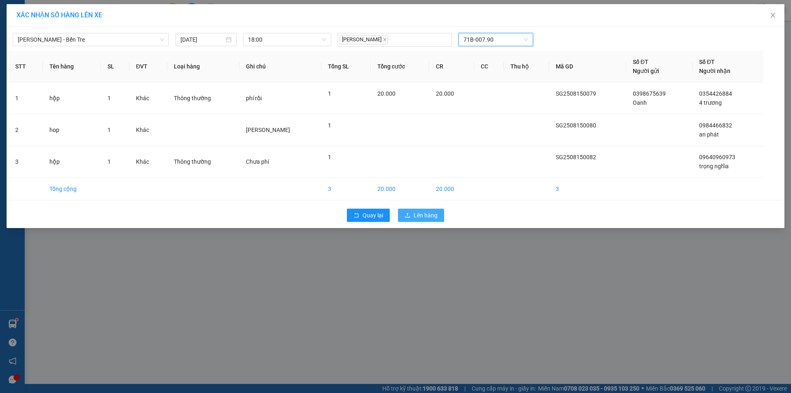
click at [424, 215] on span "Lên hàng" at bounding box center [426, 215] width 24 height 9
